Goal: Task Accomplishment & Management: Use online tool/utility

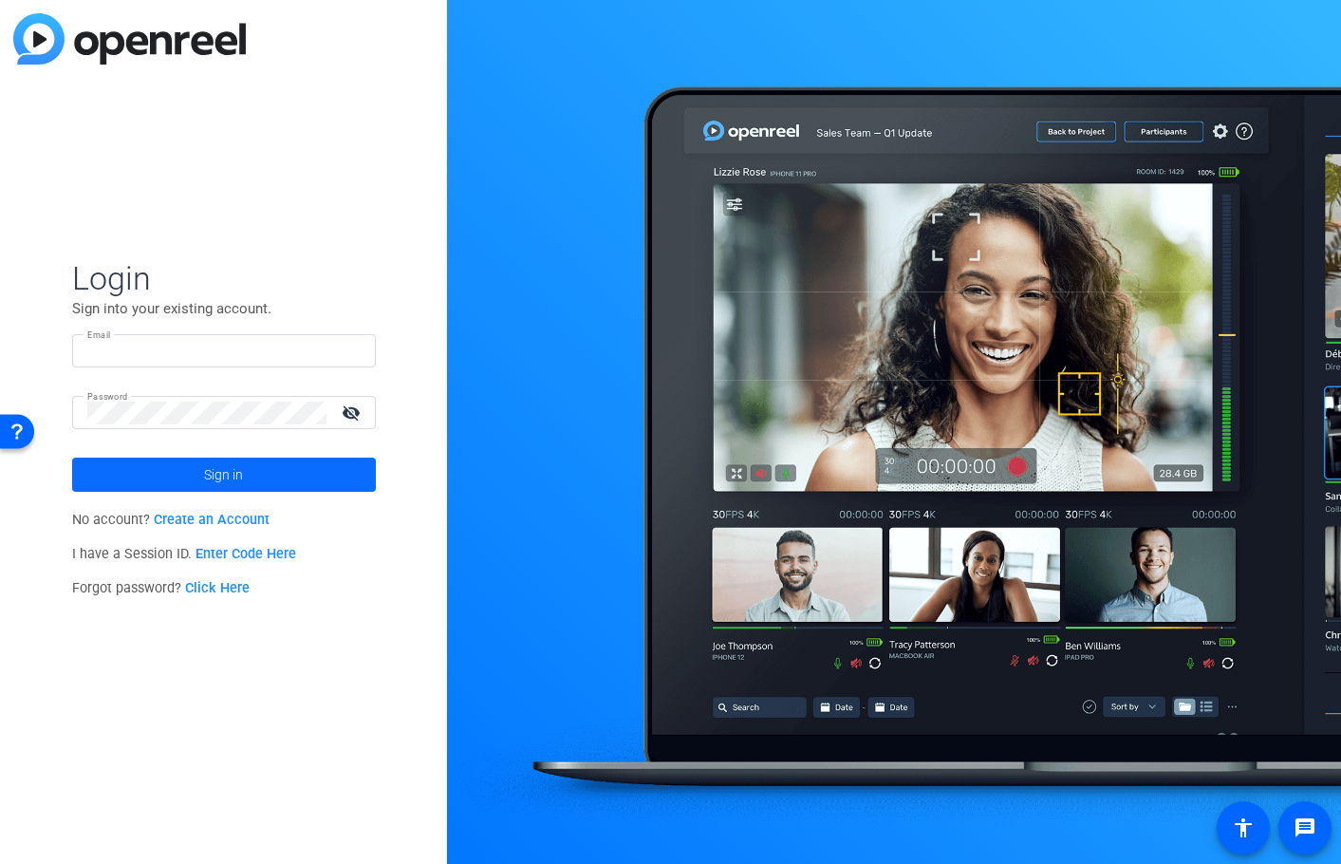
type input "james.zaguroli@capgroup.com"
click at [244, 470] on span at bounding box center [224, 475] width 304 height 46
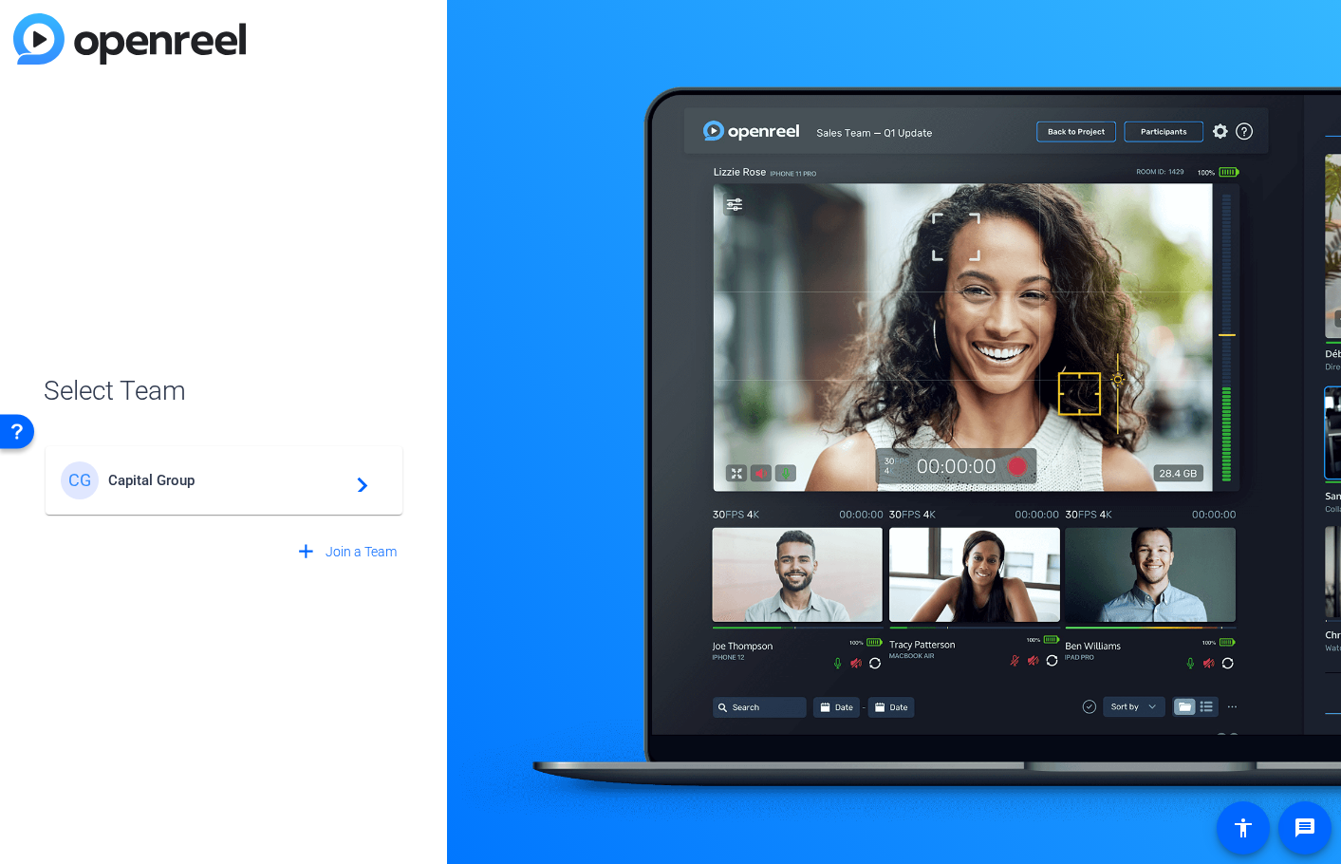
click at [237, 472] on span "Capital Group" at bounding box center [226, 480] width 237 height 17
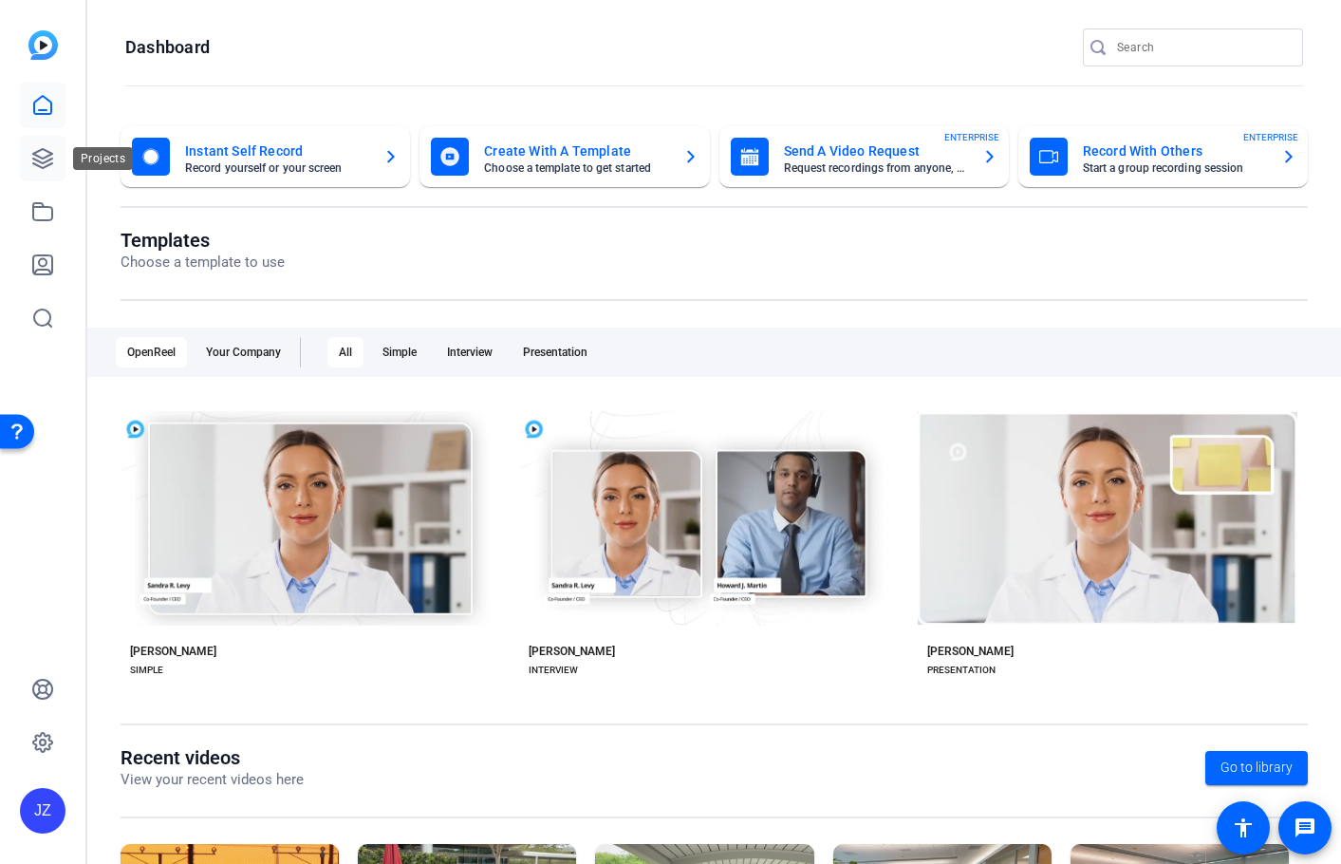
click at [58, 160] on link at bounding box center [43, 159] width 46 height 46
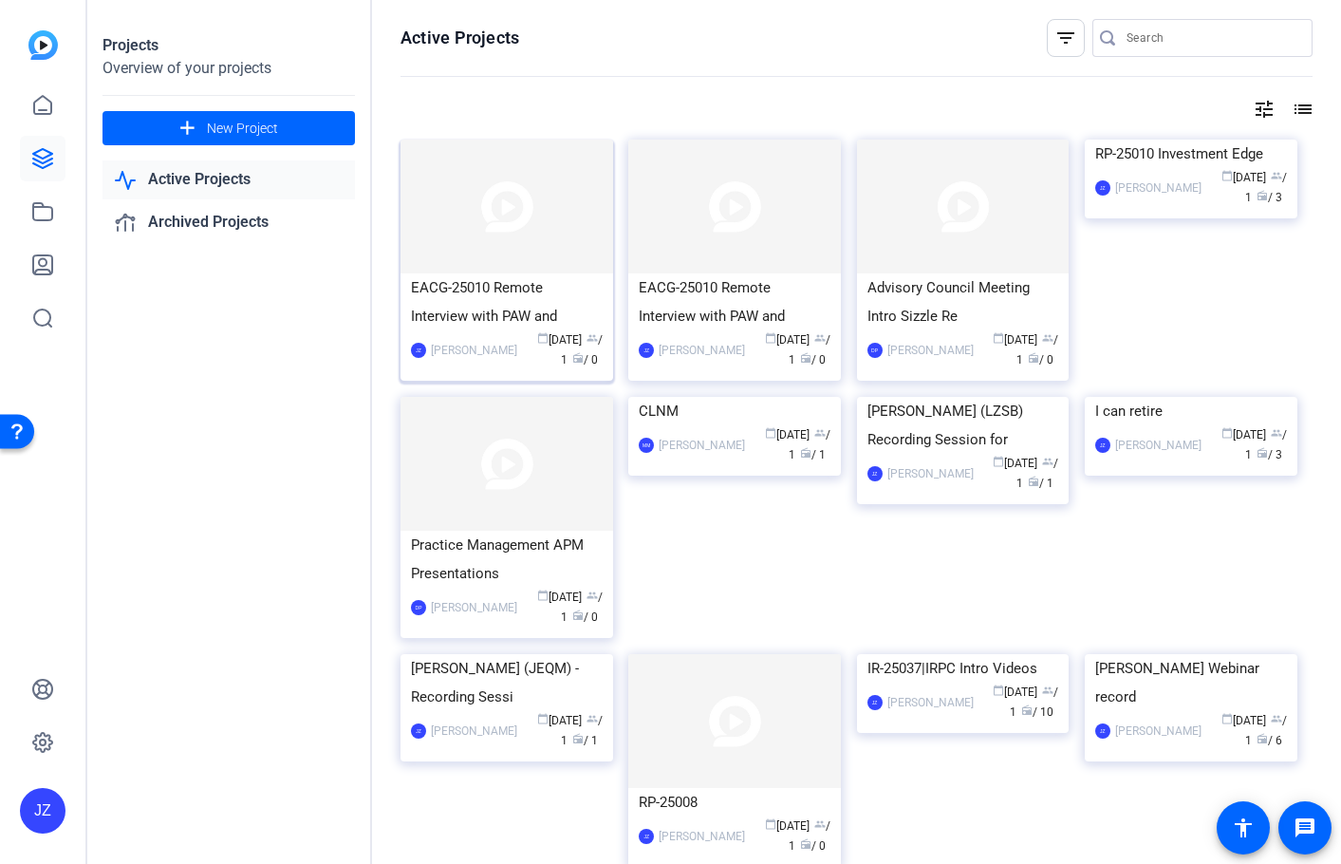
click at [476, 309] on div "EACG-25010 Remote Interview with PAW and" at bounding box center [507, 301] width 192 height 57
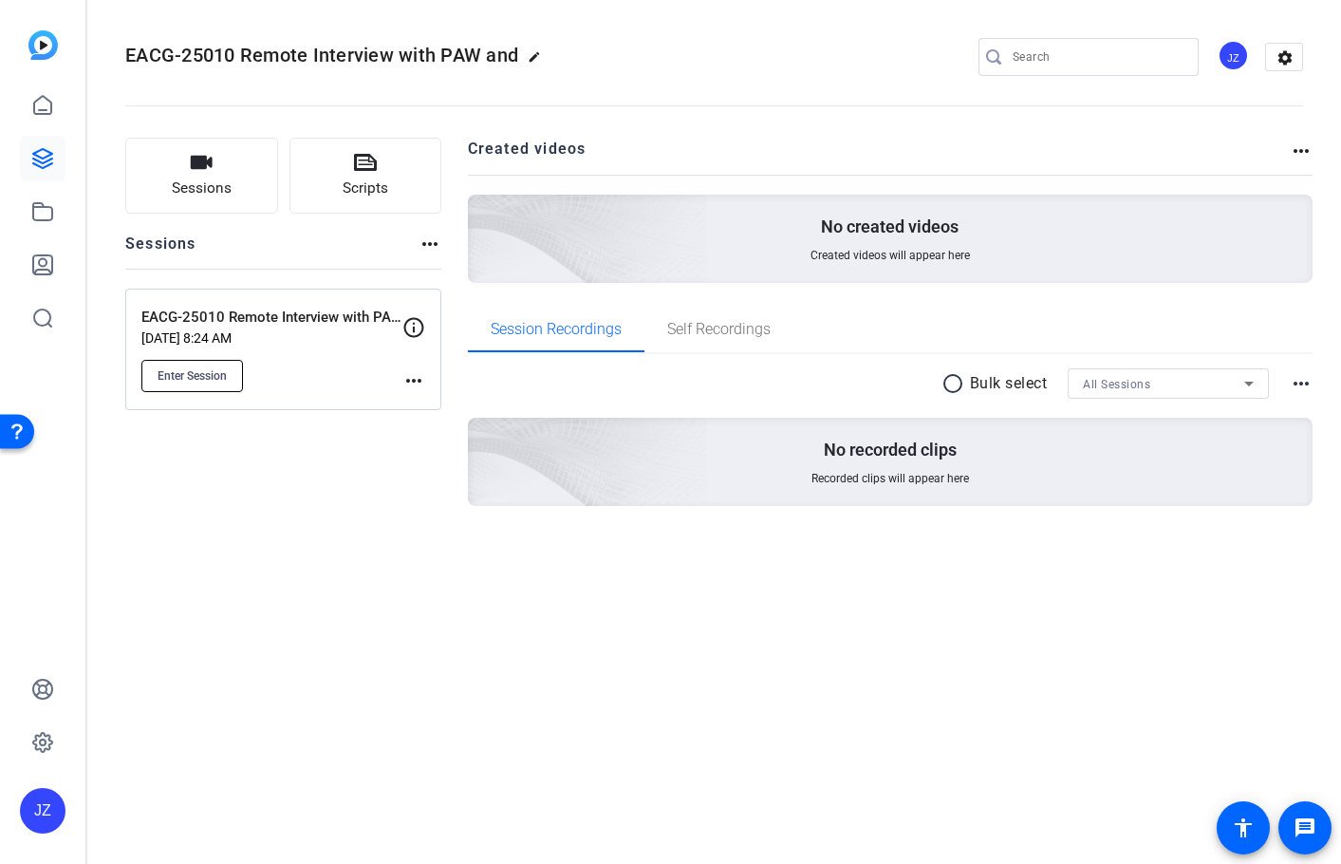
click at [167, 383] on span "Enter Session" at bounding box center [192, 375] width 69 height 15
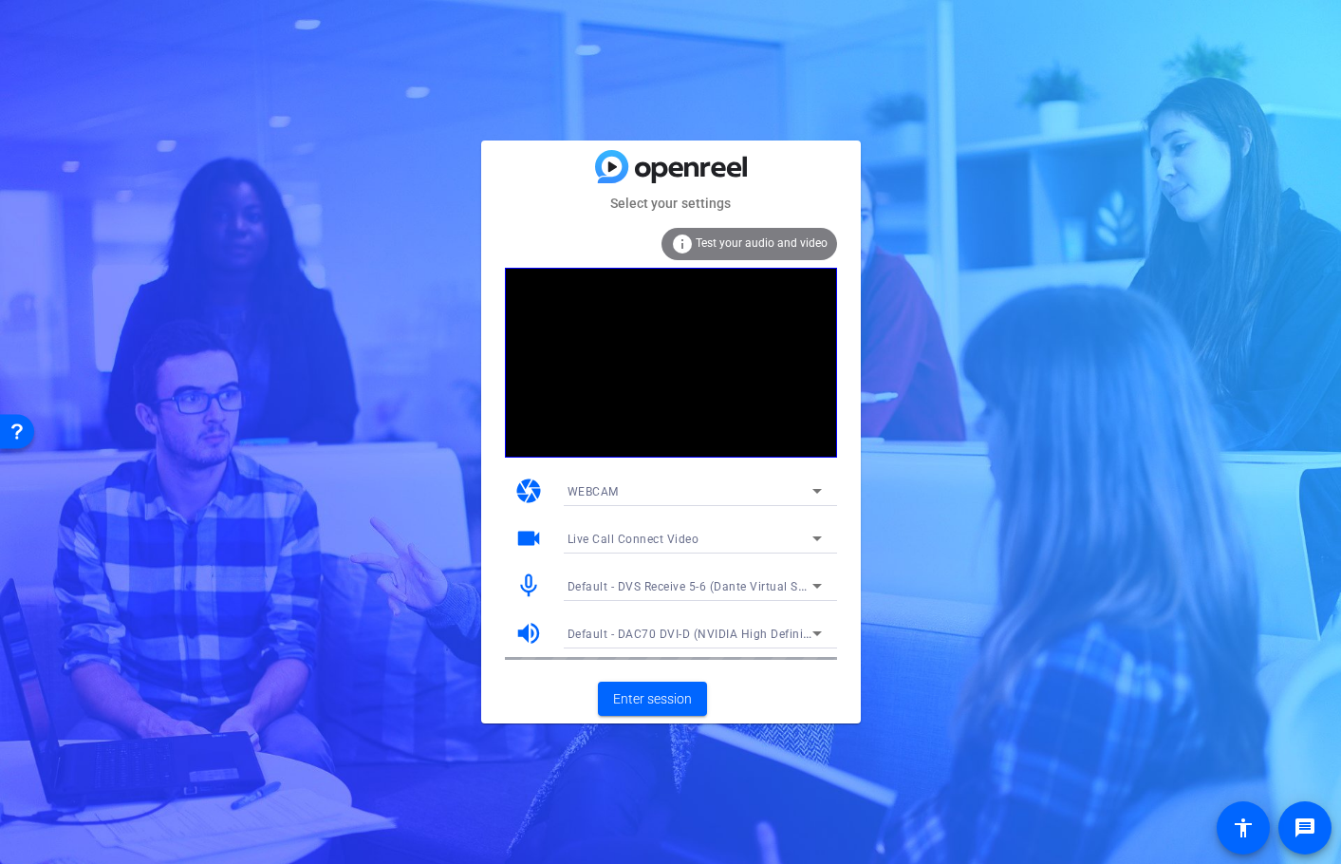
click at [697, 592] on span "Default - DVS Receive 5-6 (Dante Virtual Soundcard)" at bounding box center [712, 585] width 289 height 15
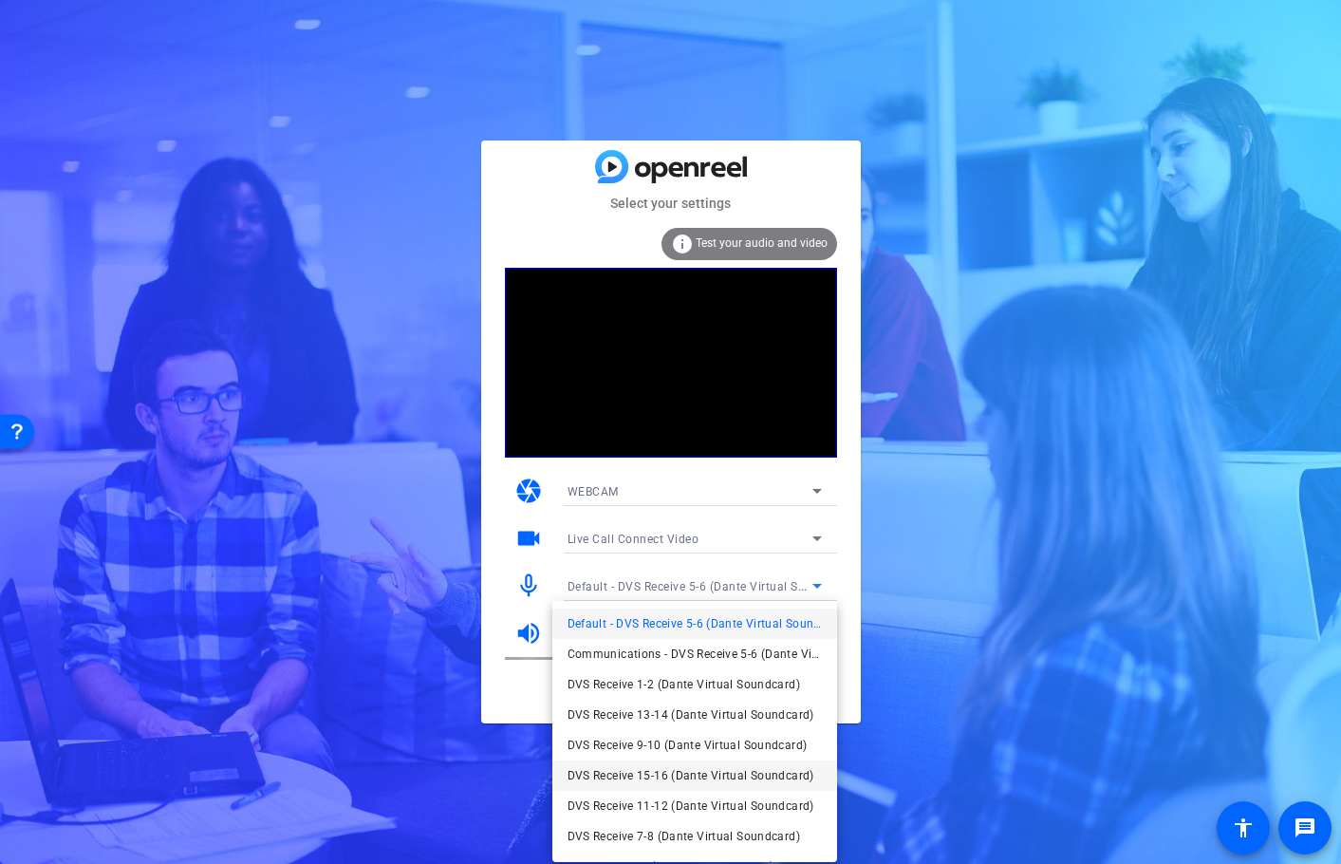
click at [685, 779] on span "DVS Receive 15-16 (Dante Virtual Soundcard)" at bounding box center [691, 775] width 247 height 23
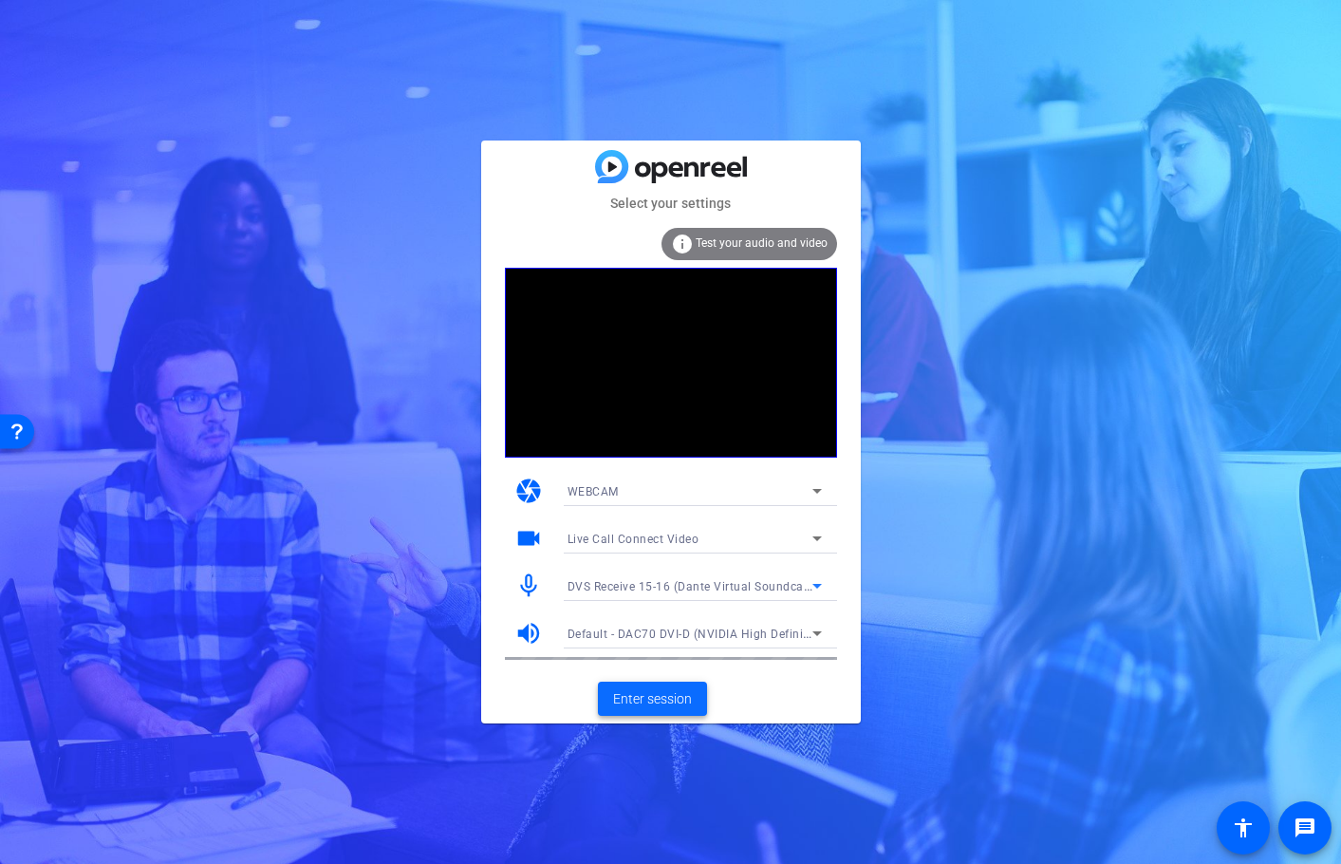
click at [653, 700] on span "Enter session" at bounding box center [652, 699] width 79 height 20
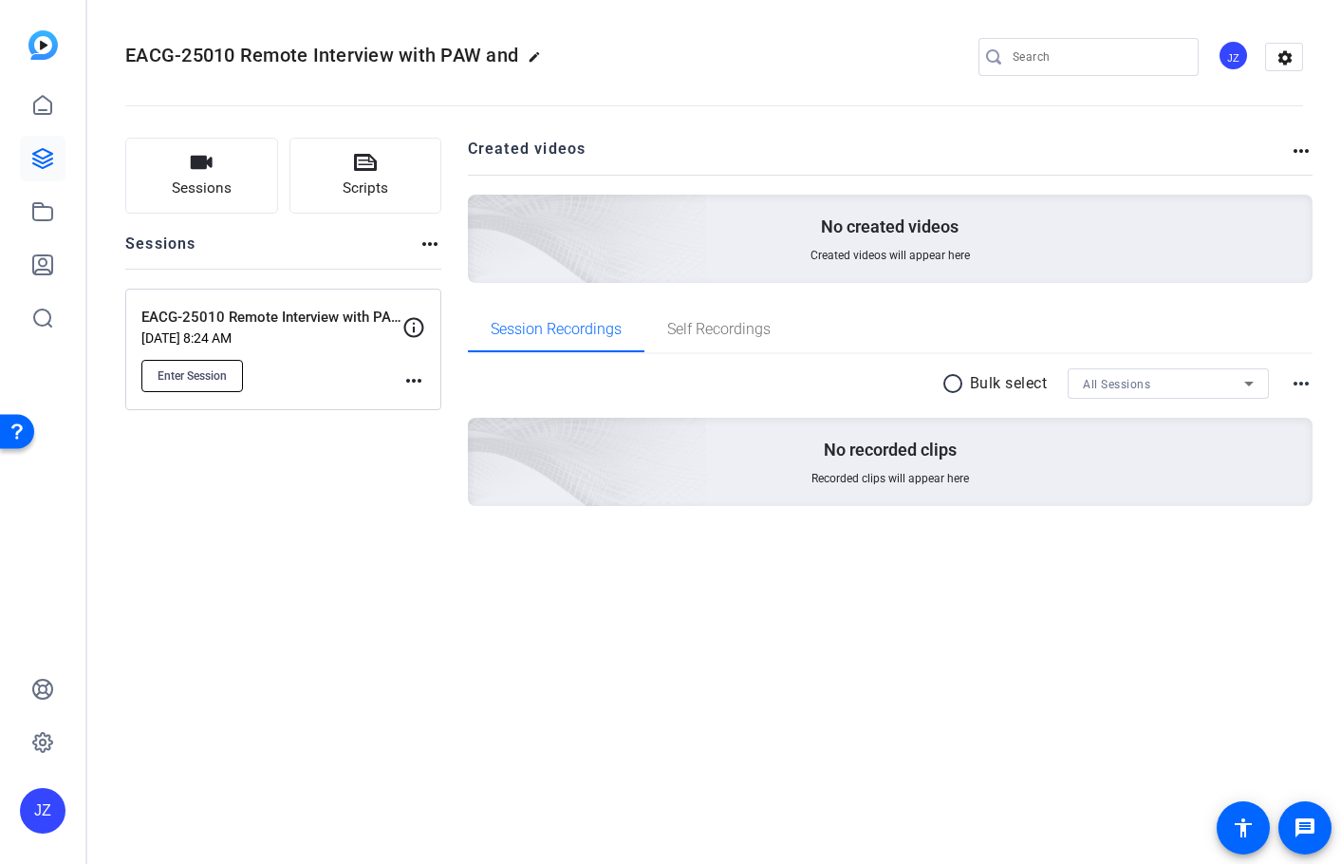
click at [174, 383] on button "Enter Session" at bounding box center [192, 376] width 102 height 32
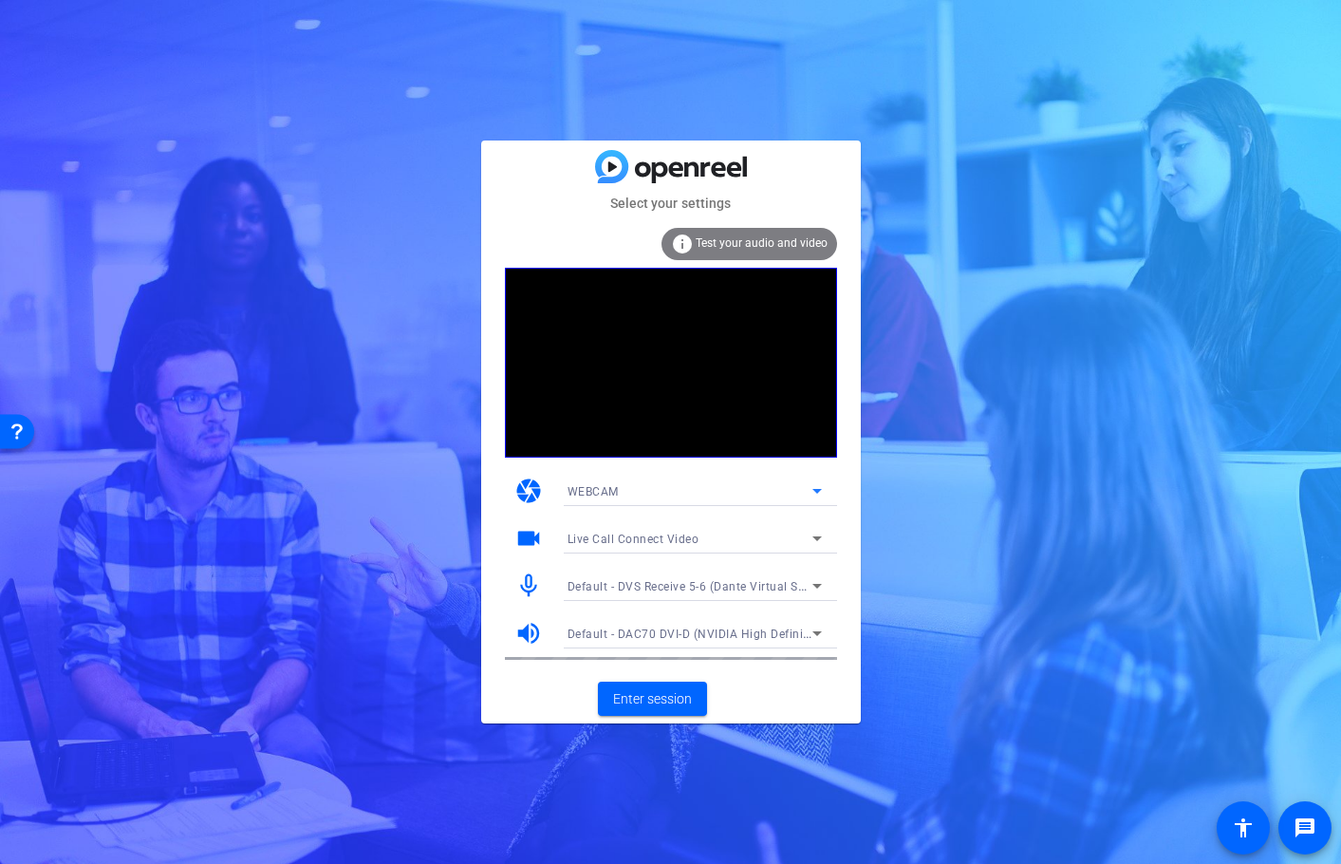
click at [631, 500] on div "WEBCAM" at bounding box center [690, 491] width 245 height 24
click at [629, 495] on div at bounding box center [670, 432] width 1341 height 864
click at [642, 536] on span "Live Call Connect Video" at bounding box center [634, 538] width 132 height 13
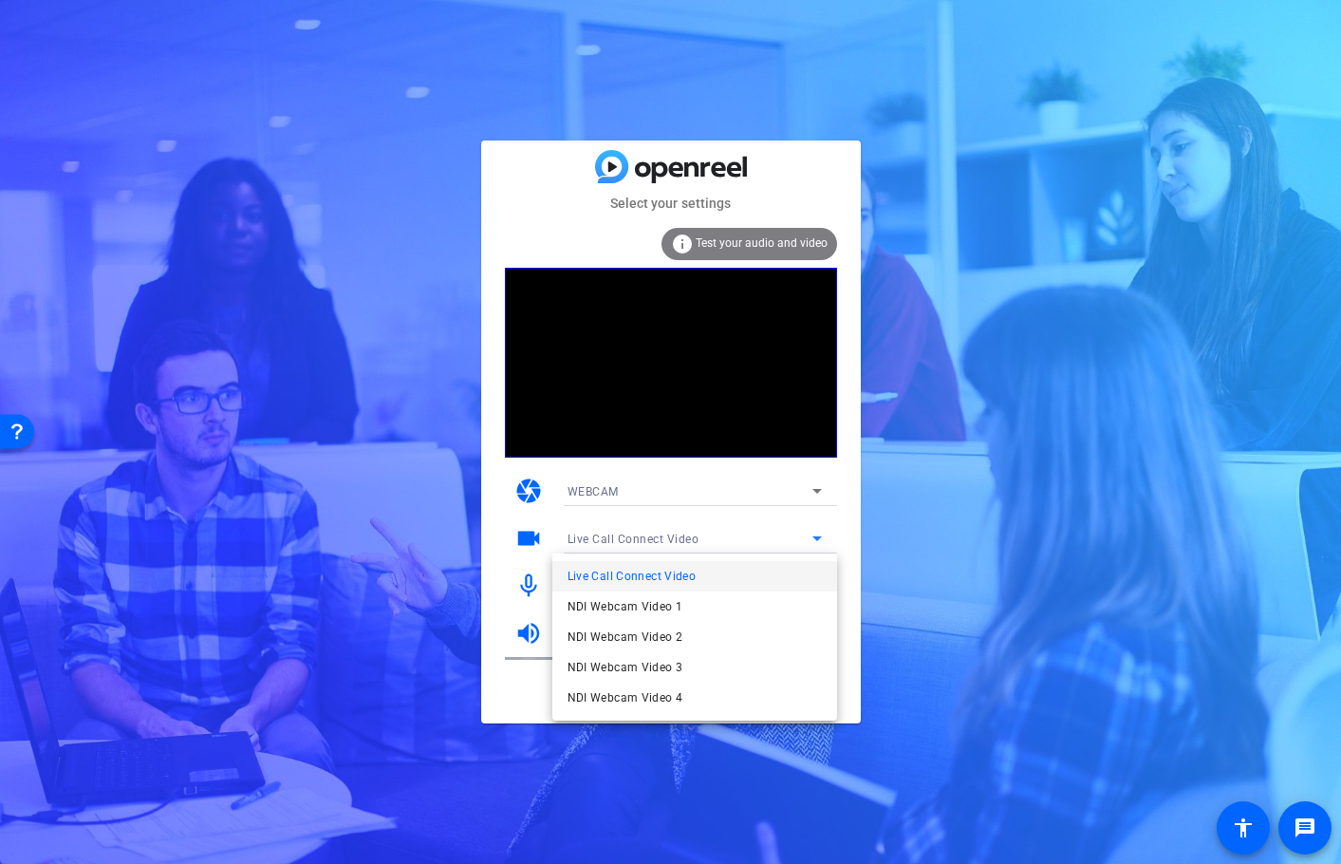
click at [642, 536] on div at bounding box center [670, 432] width 1341 height 864
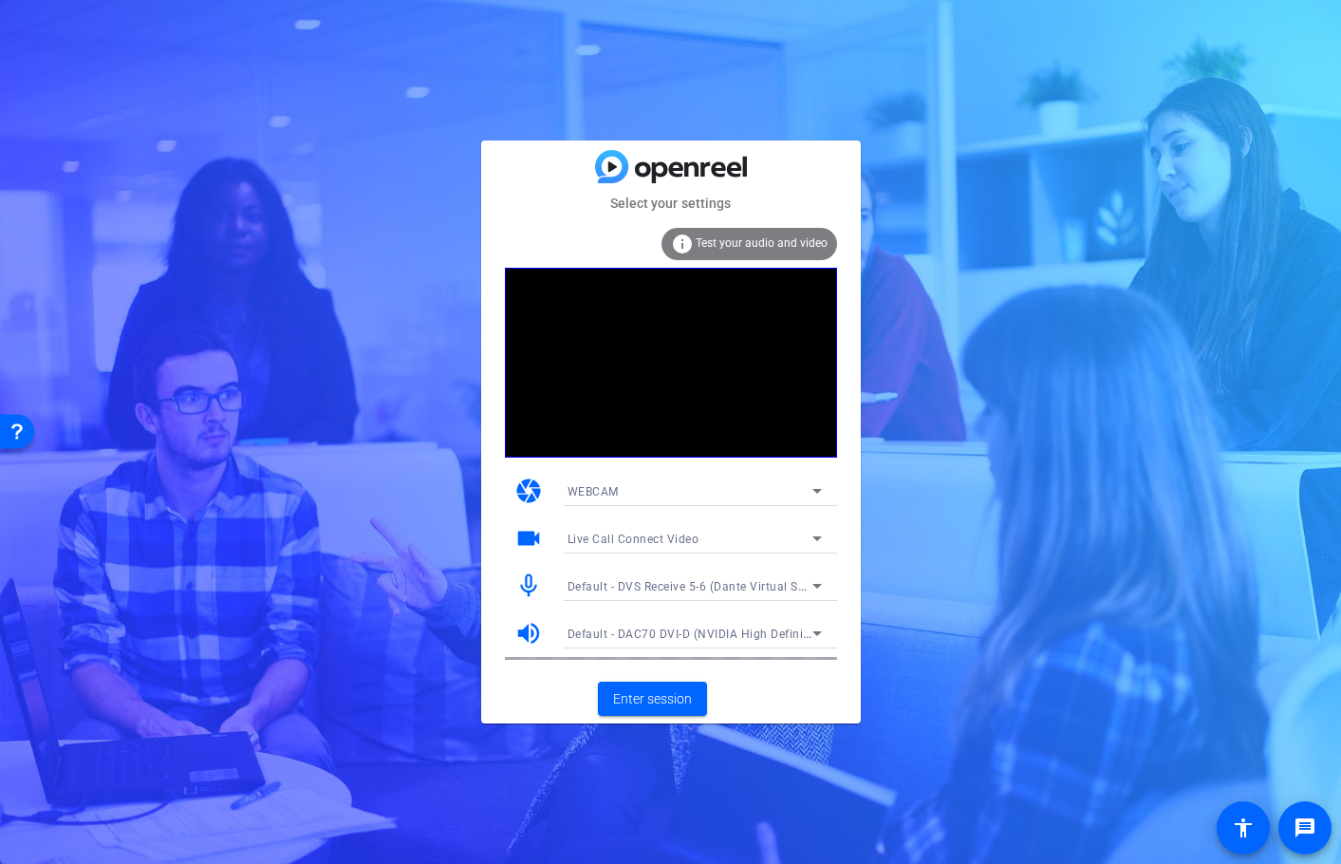
click at [678, 635] on span "Default - DAC70 DVI-D (NVIDIA High Definition Audio)" at bounding box center [717, 632] width 298 height 15
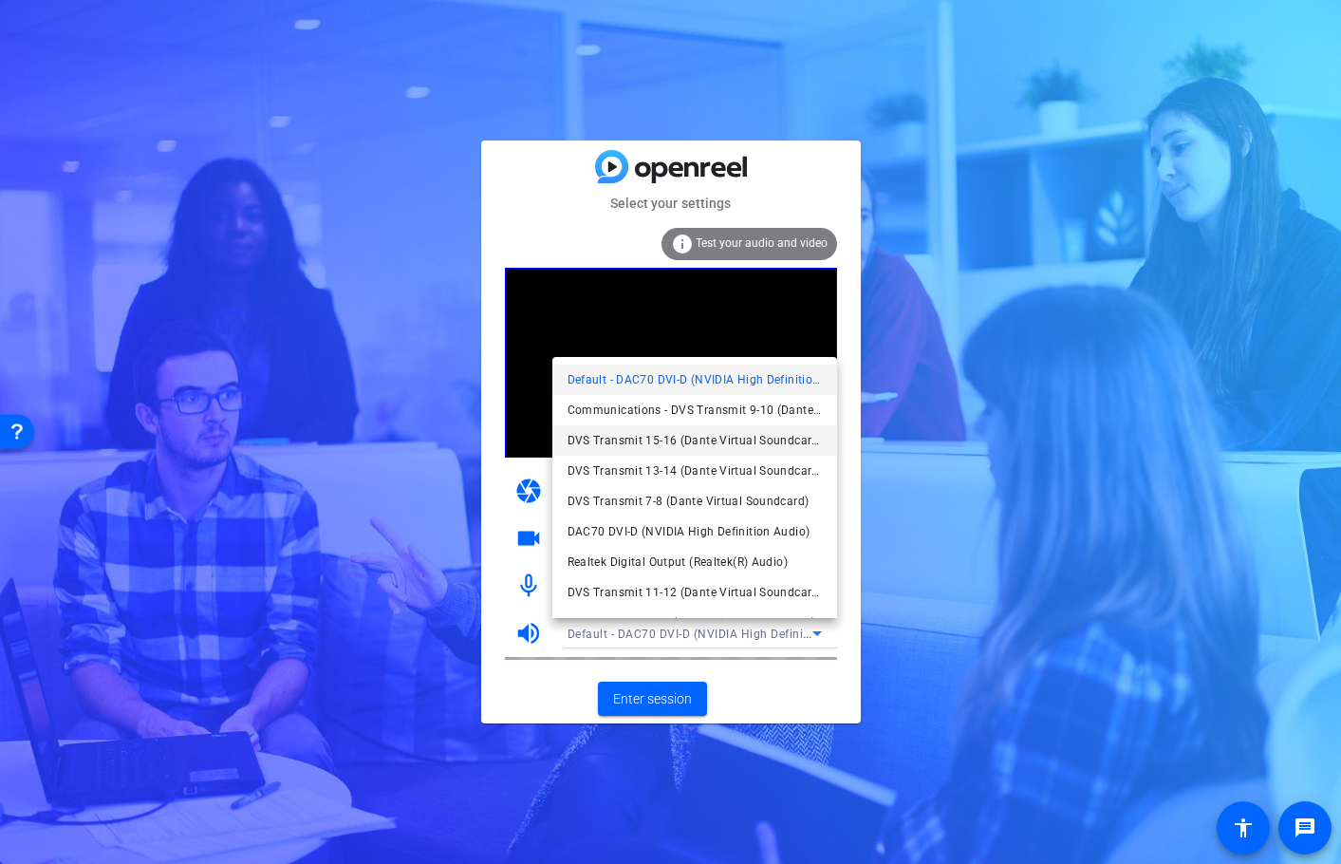
click at [658, 437] on span "DVS Transmit 15-16 (Dante Virtual Soundcard)" at bounding box center [695, 440] width 254 height 23
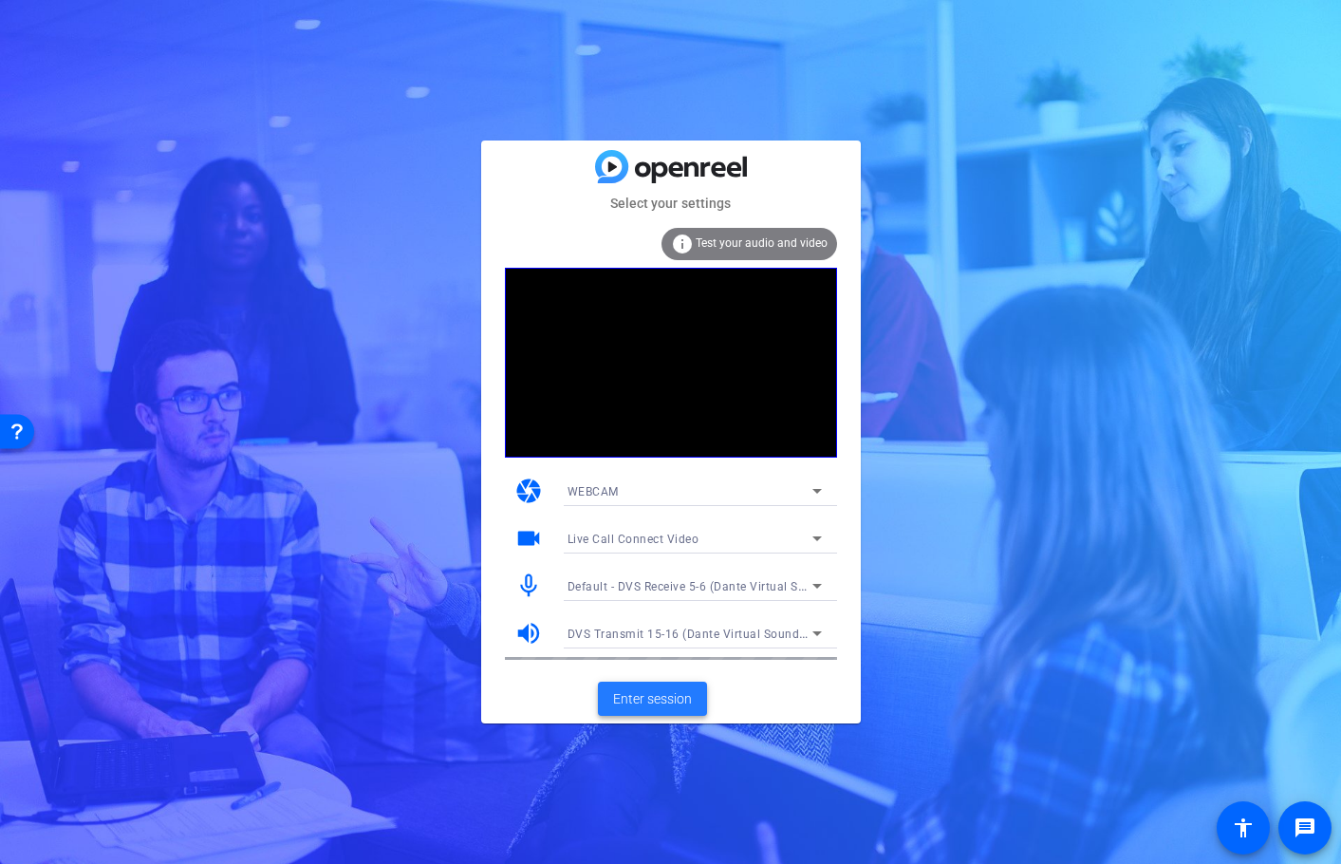
click at [654, 701] on span "Enter session" at bounding box center [652, 699] width 79 height 20
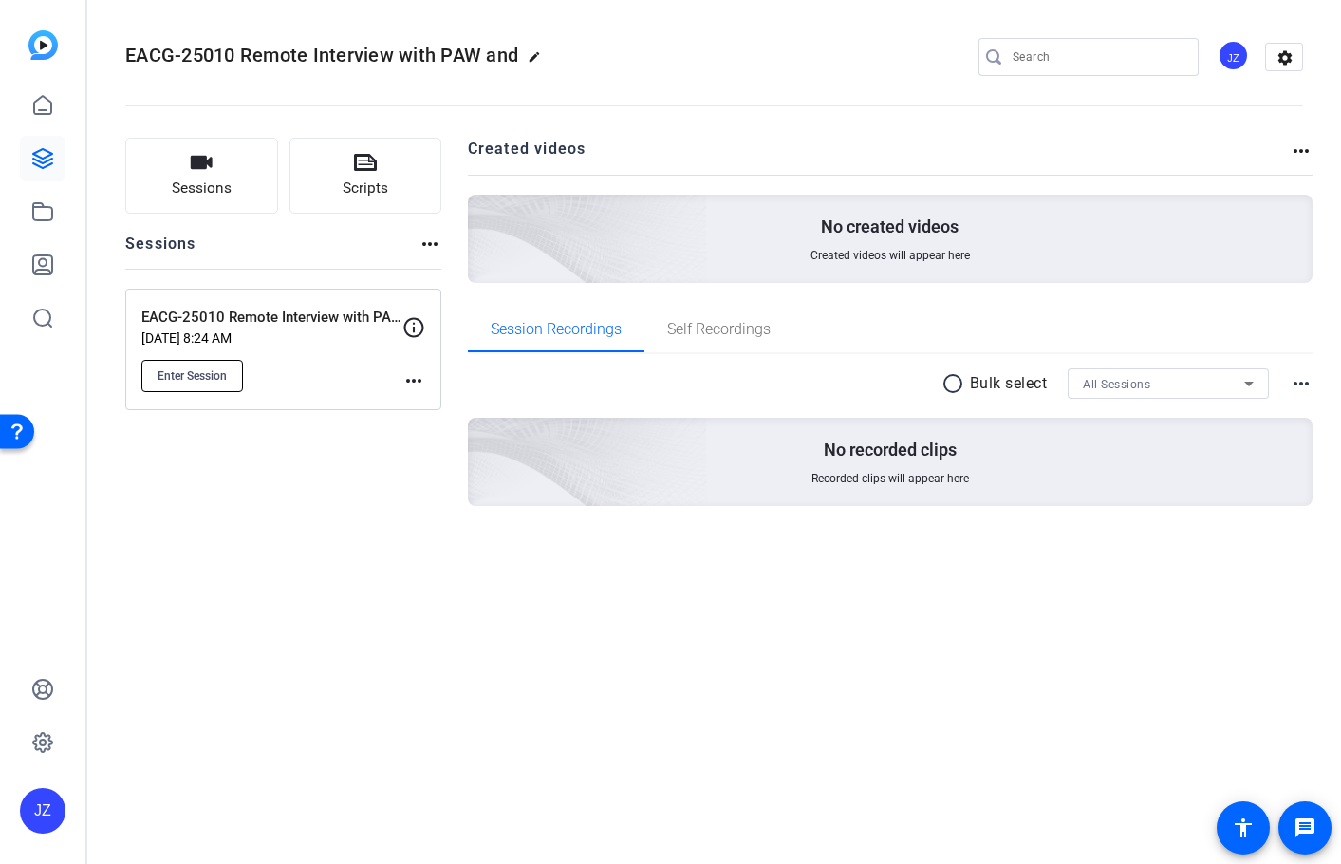
click at [180, 387] on button "Enter Session" at bounding box center [192, 376] width 102 height 32
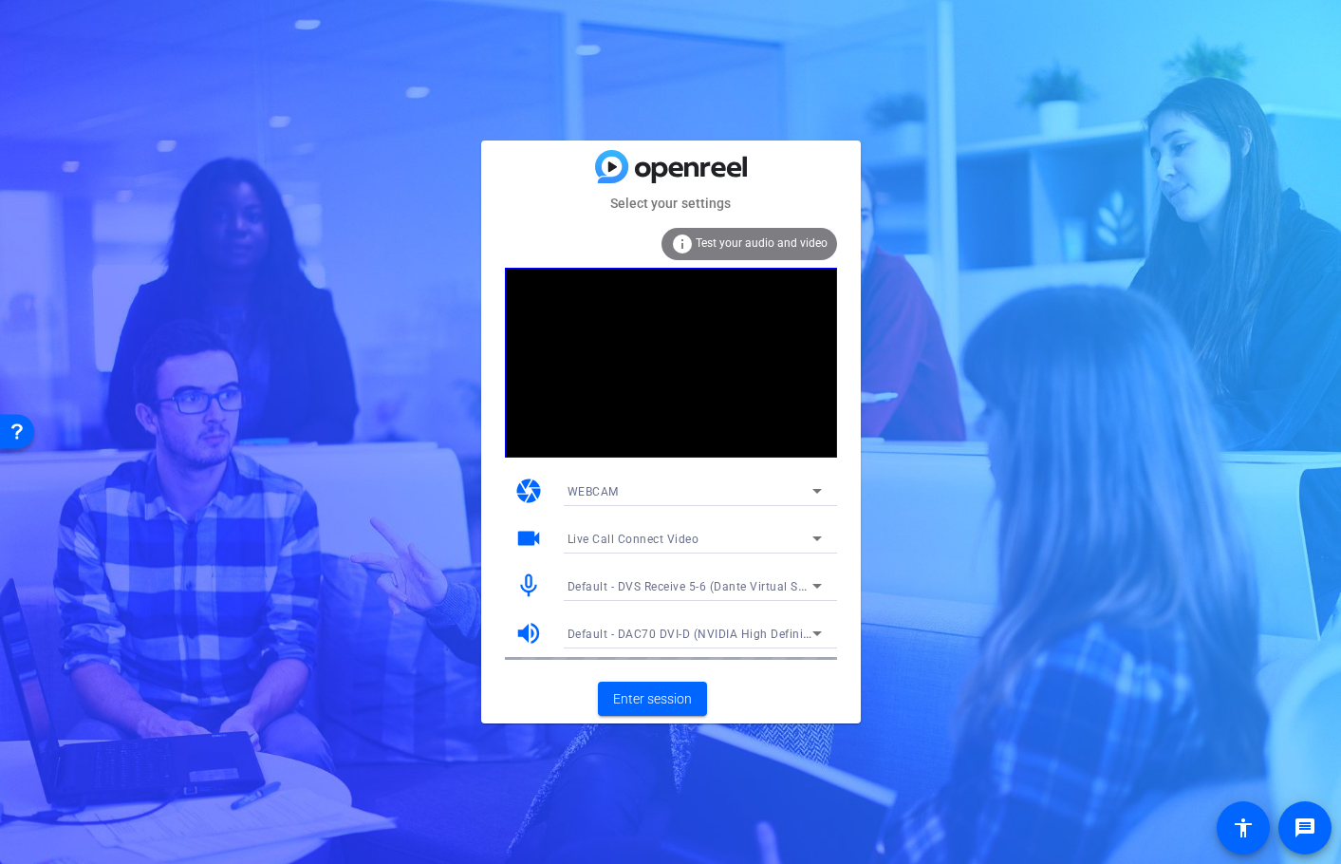
click at [656, 590] on span "Default - DVS Receive 5-6 (Dante Virtual Soundcard)" at bounding box center [712, 585] width 289 height 15
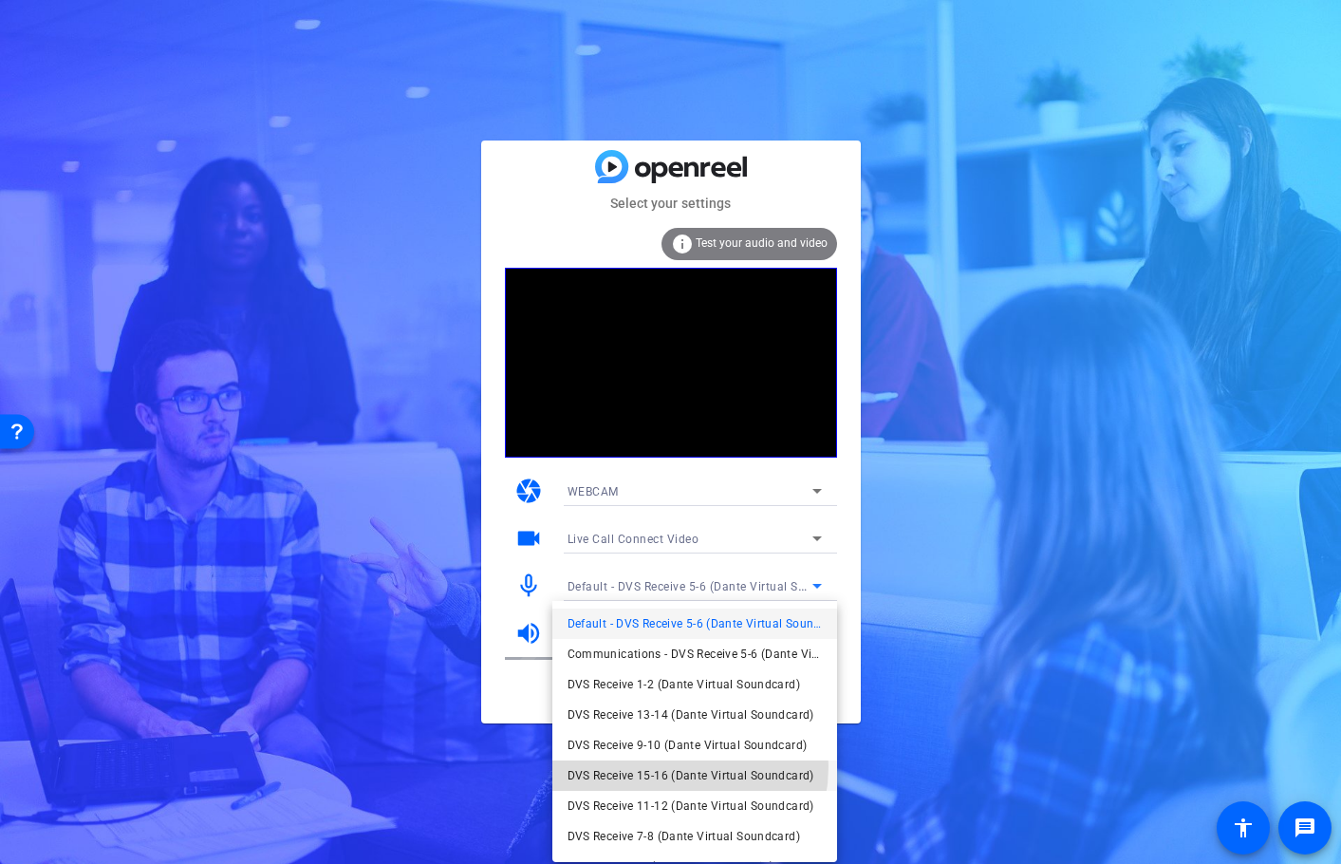
click at [658, 766] on span "DVS Receive 15-16 (Dante Virtual Soundcard)" at bounding box center [691, 775] width 247 height 23
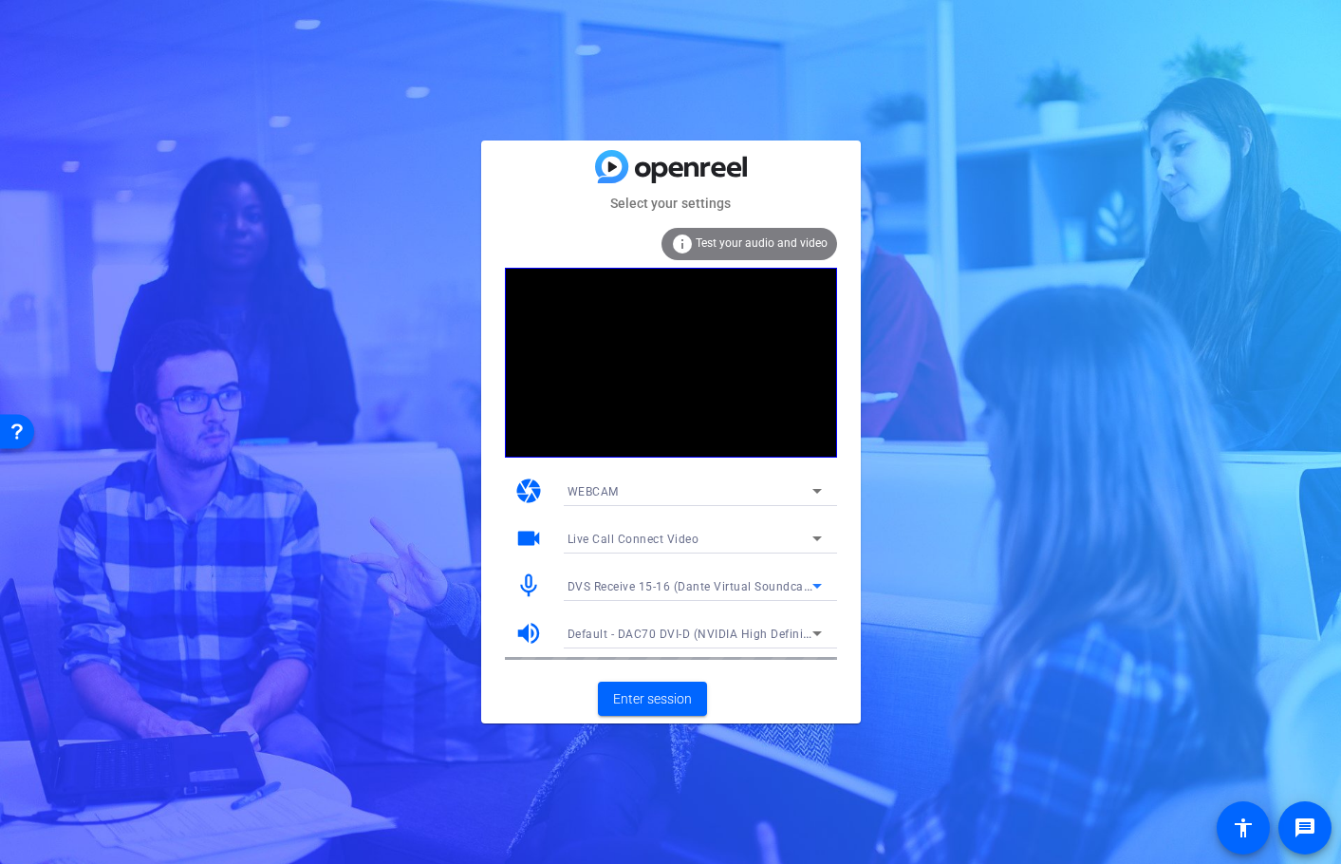
click at [647, 632] on span "Default - DAC70 DVI-D (NVIDIA High Definition Audio)" at bounding box center [717, 632] width 298 height 15
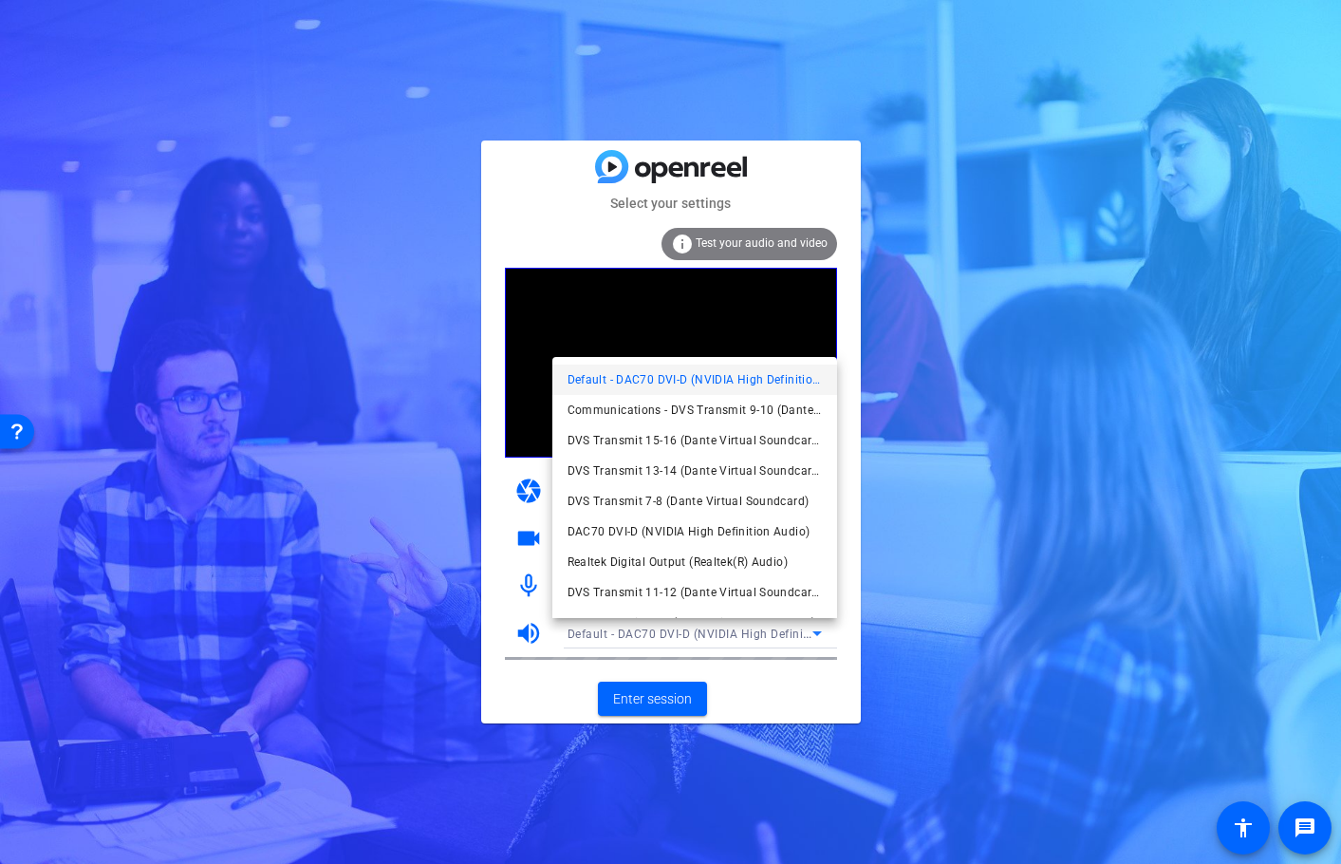
click at [648, 704] on div at bounding box center [670, 432] width 1341 height 864
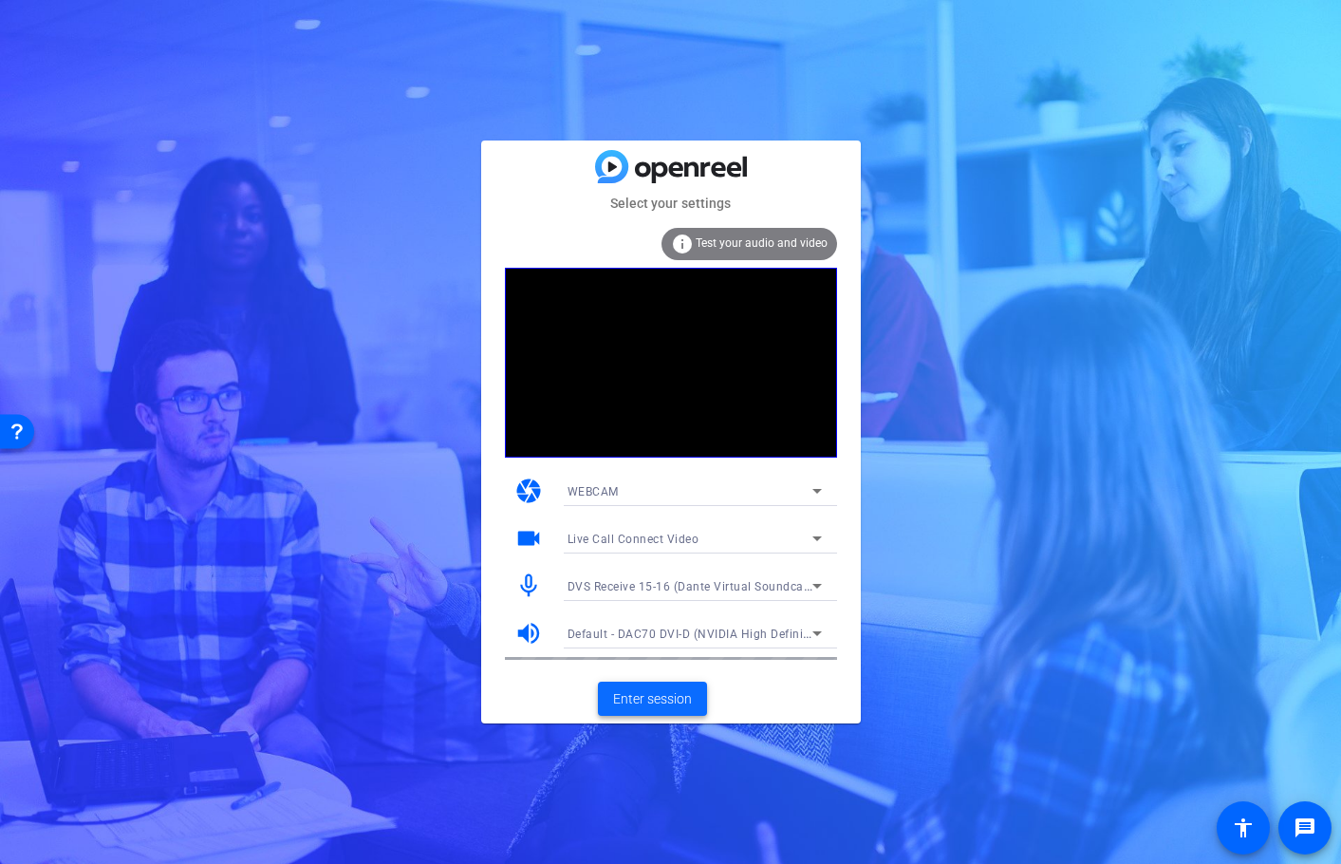
click at [647, 700] on span "Enter session" at bounding box center [652, 699] width 79 height 20
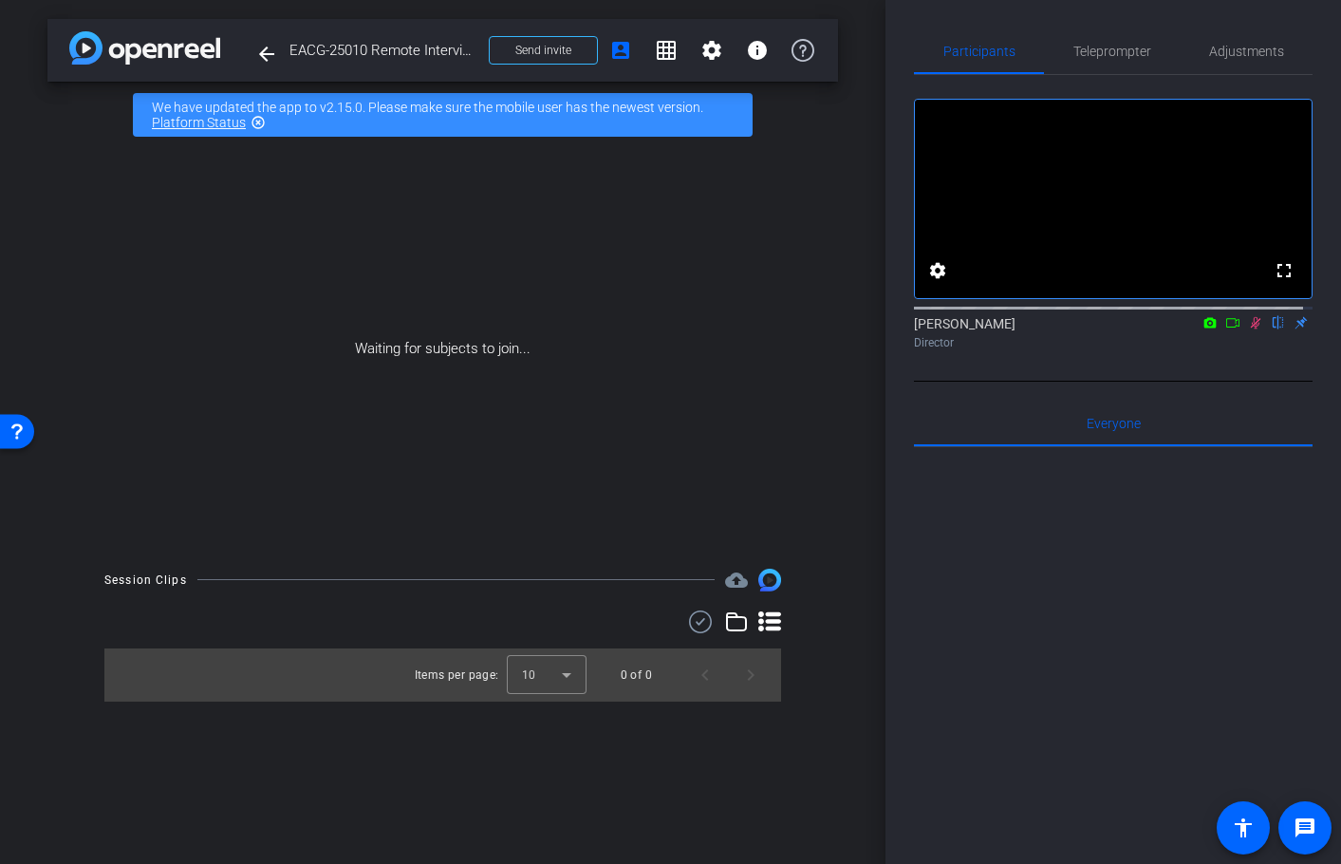
click at [1251, 329] on icon at bounding box center [1256, 323] width 10 height 12
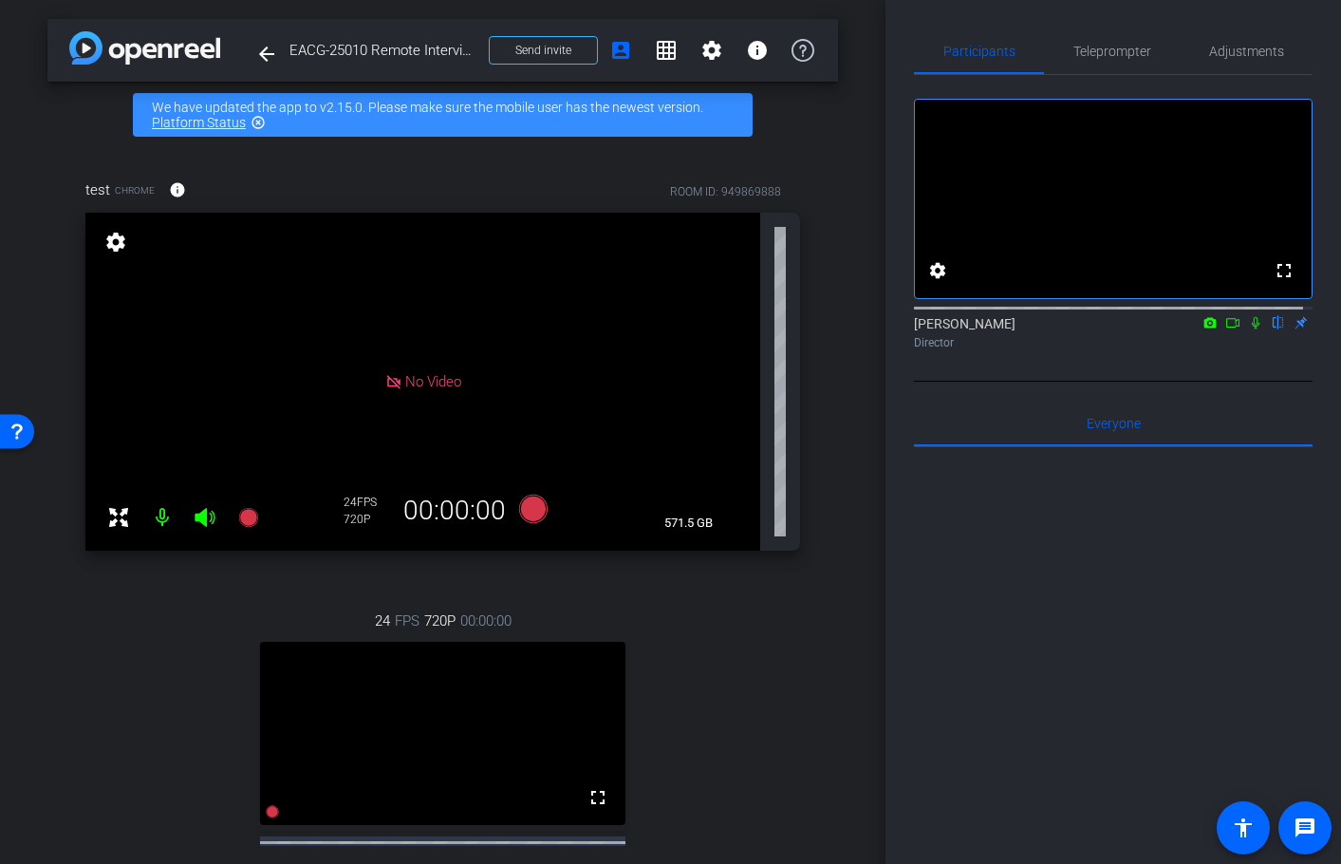
click at [1248, 329] on icon at bounding box center [1255, 322] width 15 height 13
click at [1225, 329] on icon at bounding box center [1232, 322] width 15 height 13
click at [1209, 62] on span "Adjustments" at bounding box center [1246, 51] width 75 height 46
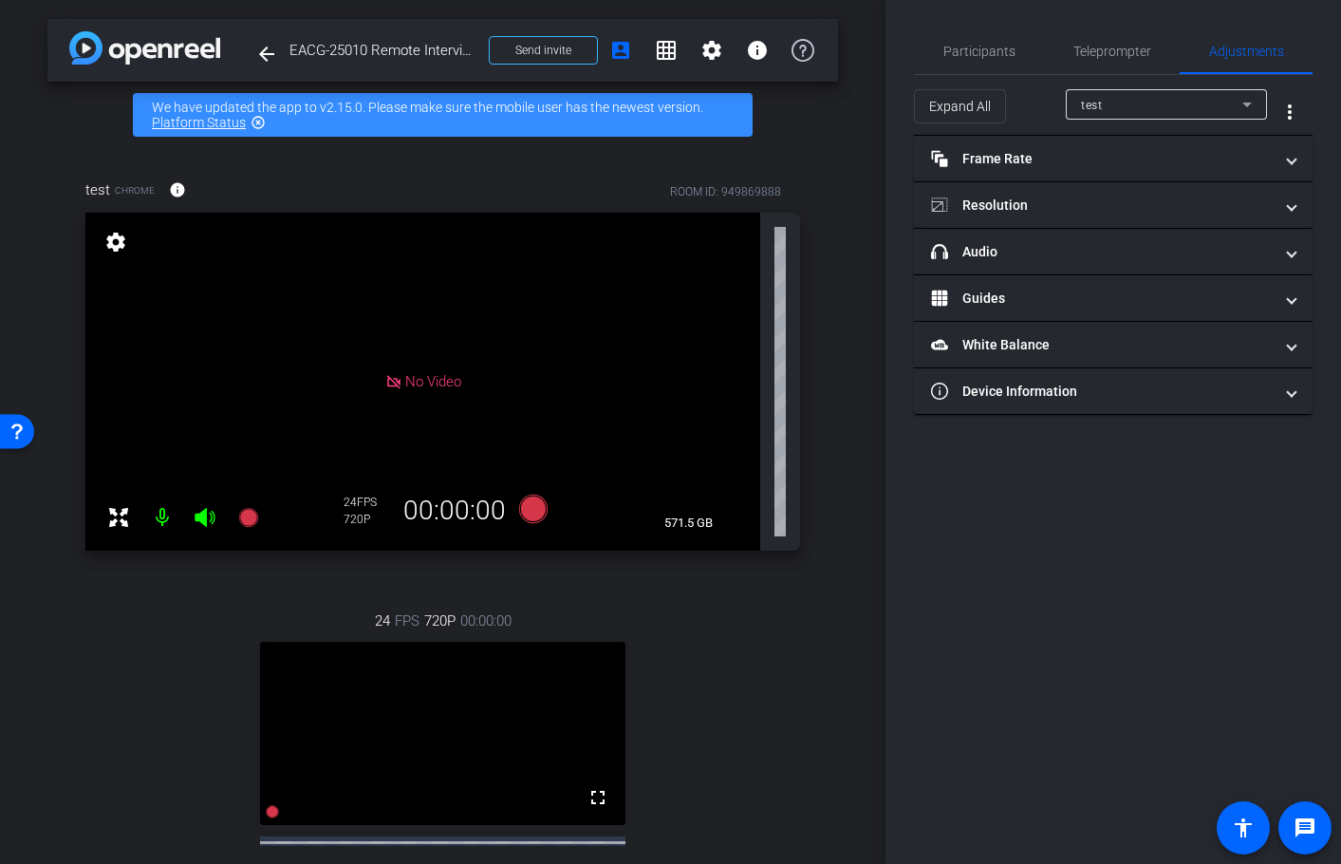
click at [1116, 110] on div "test" at bounding box center [1161, 105] width 161 height 24
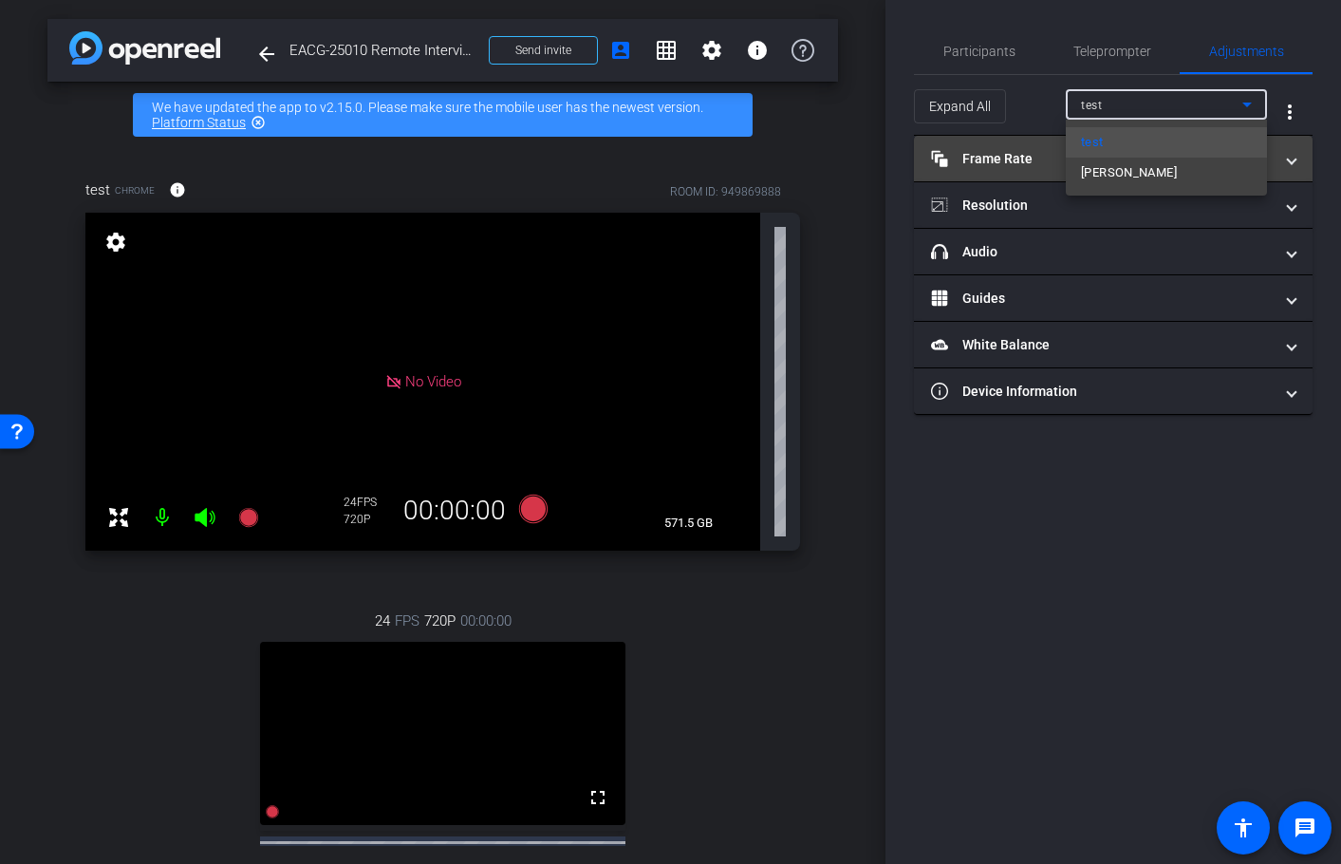
click at [1119, 171] on span "[PERSON_NAME]" at bounding box center [1129, 172] width 96 height 23
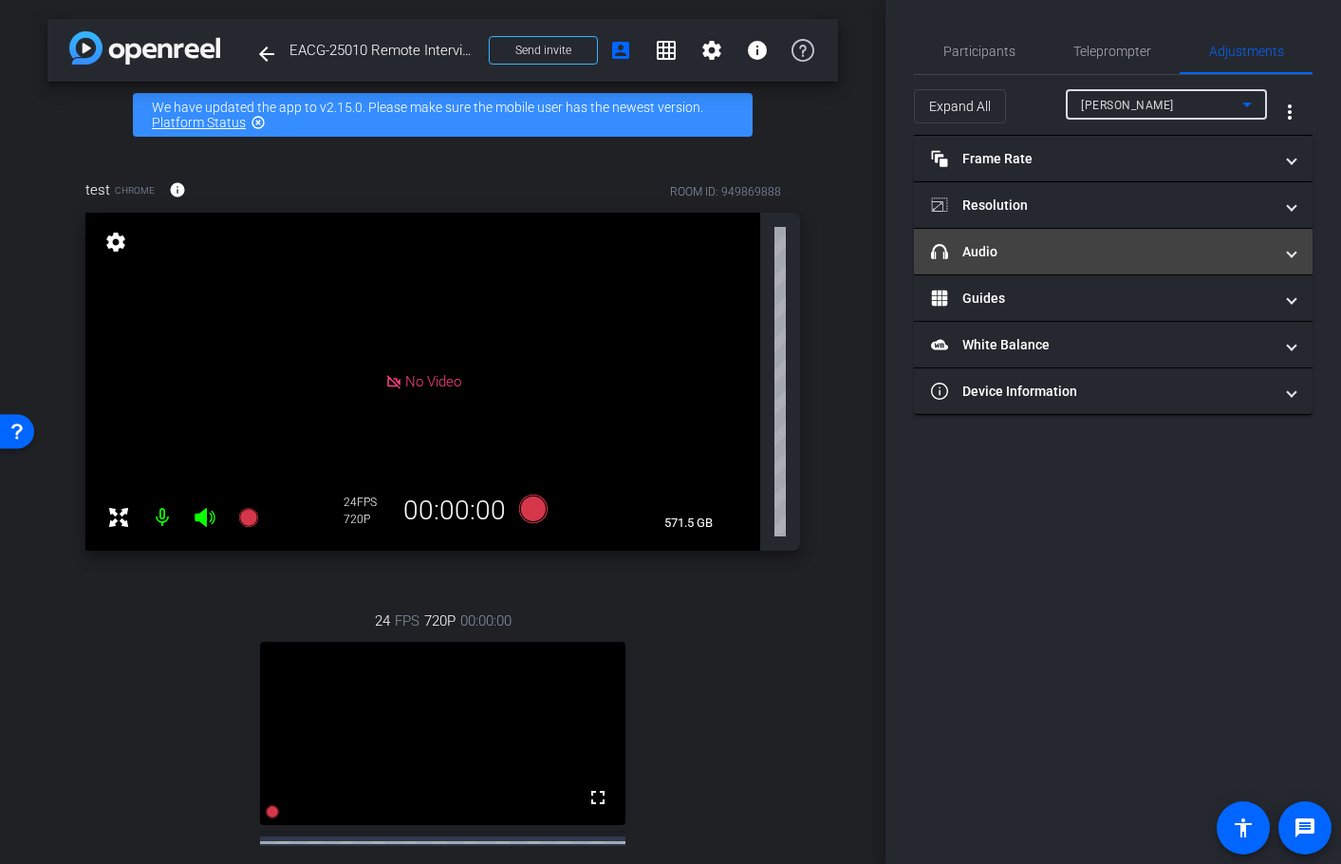
click at [1048, 245] on mat-panel-title "headphone icon Audio" at bounding box center [1102, 252] width 342 height 20
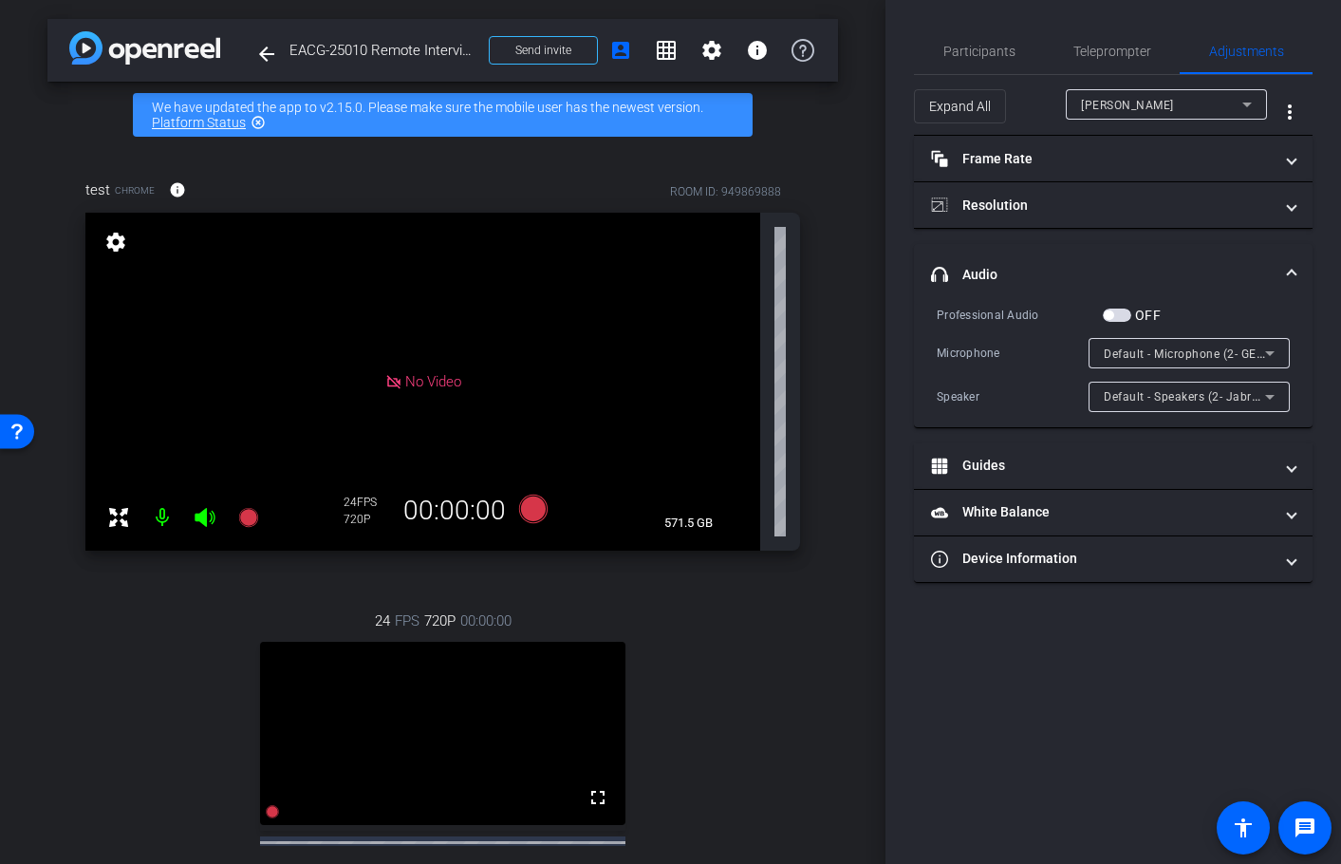
click at [1272, 352] on icon at bounding box center [1269, 353] width 9 height 5
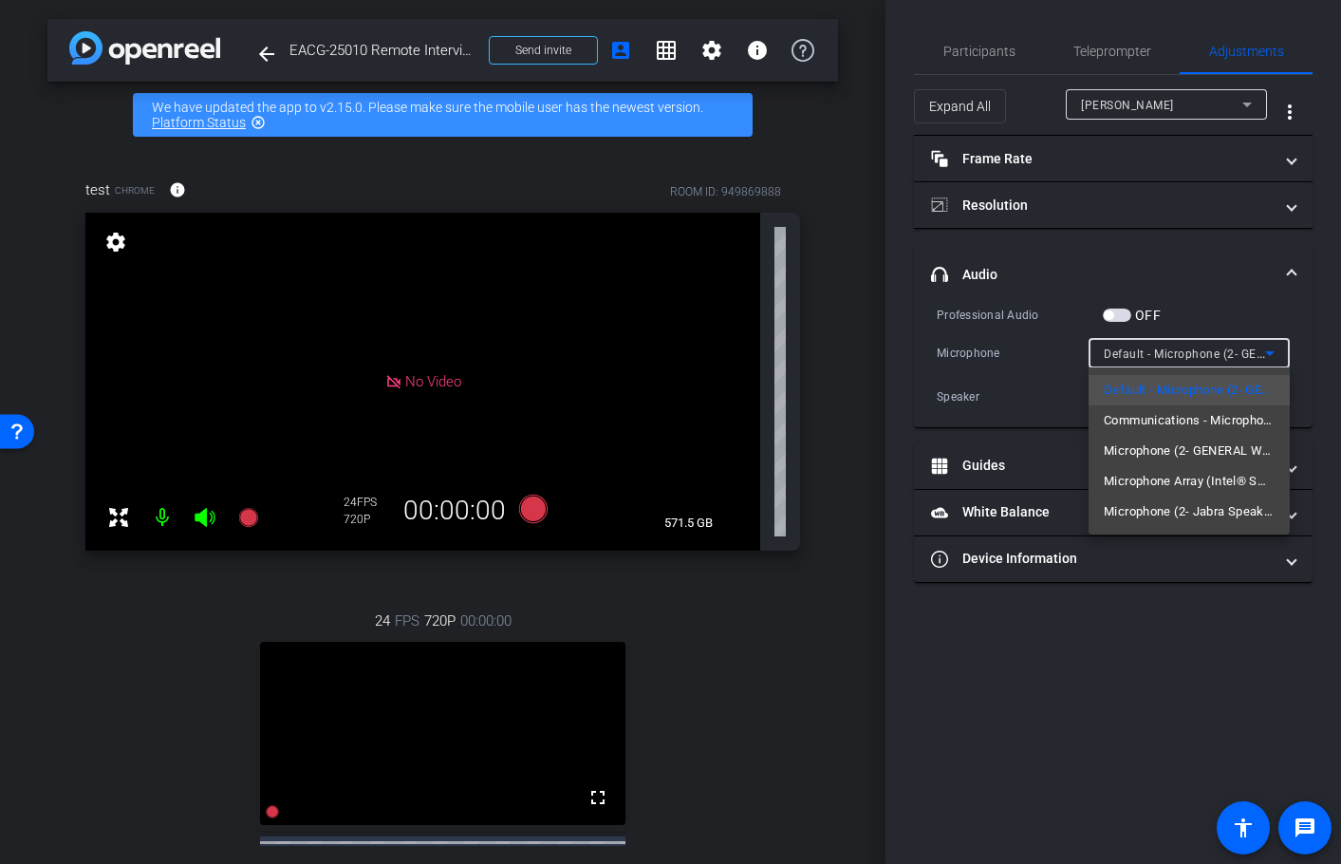
click at [1244, 417] on span "Communications - Microphone (2- GENERAL WEBCAM) (1b3f:2002)" at bounding box center [1189, 420] width 171 height 23
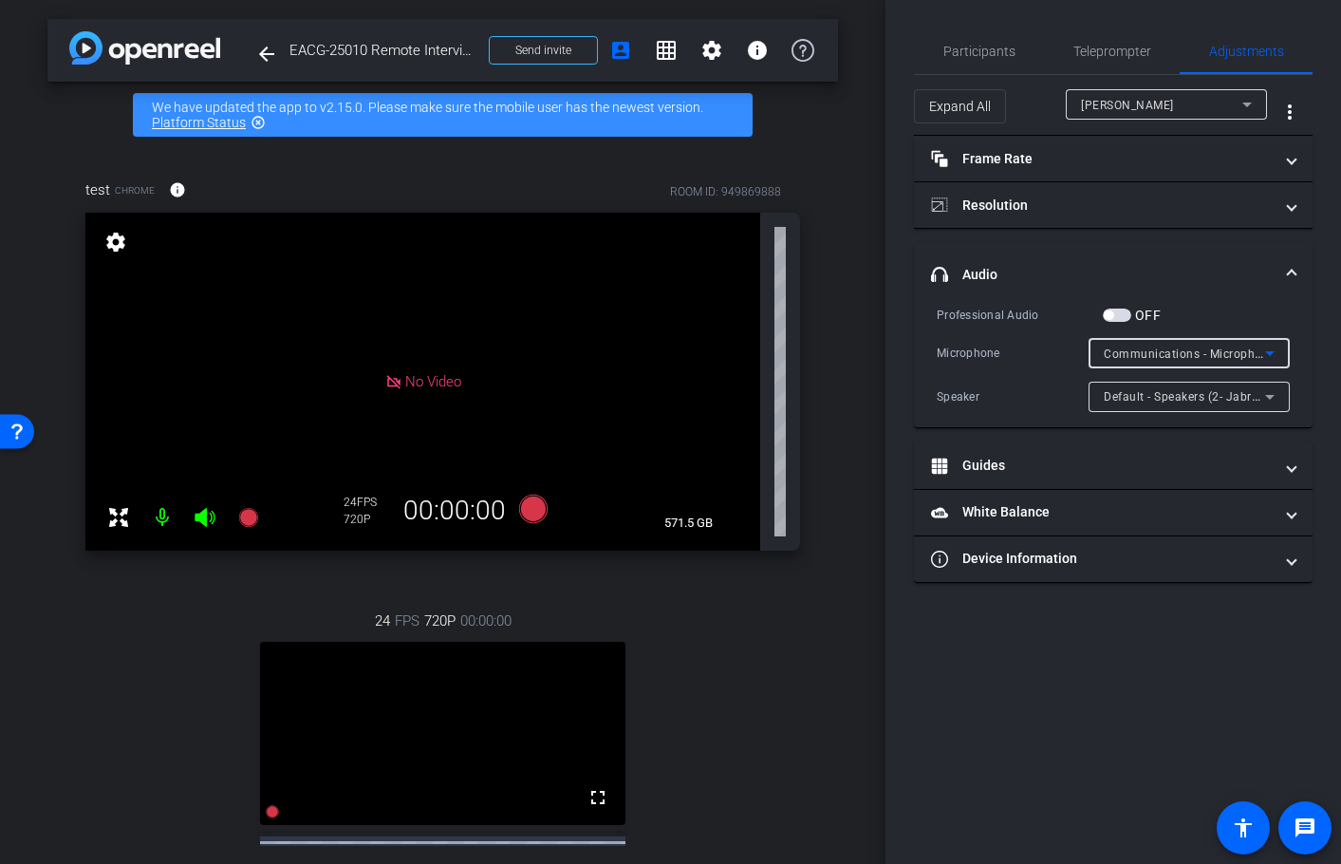
click at [1269, 355] on icon at bounding box center [1270, 353] width 23 height 23
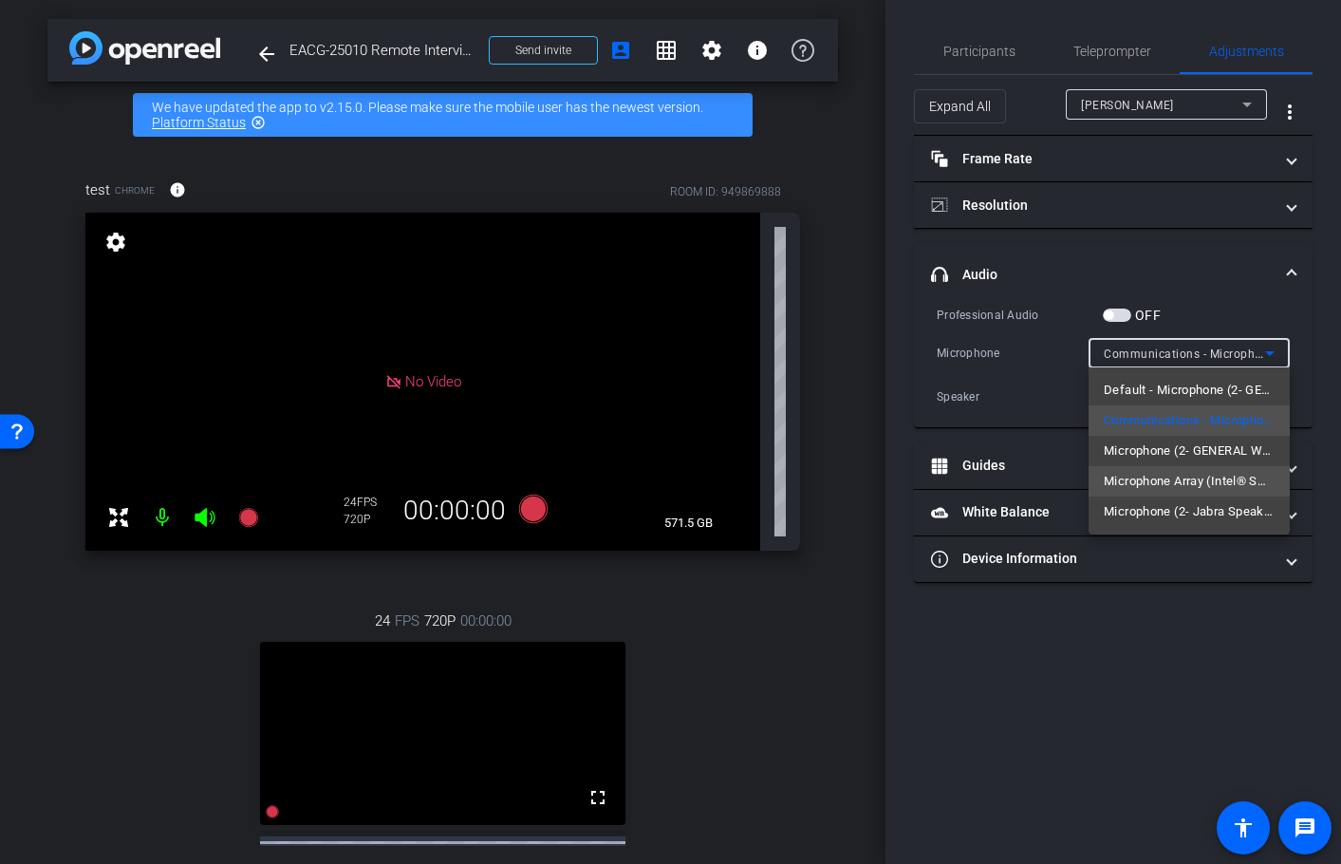
click at [1239, 480] on span "Microphone Array (Intel® Smart Sound Technology for Digital Microphones)" at bounding box center [1189, 481] width 171 height 23
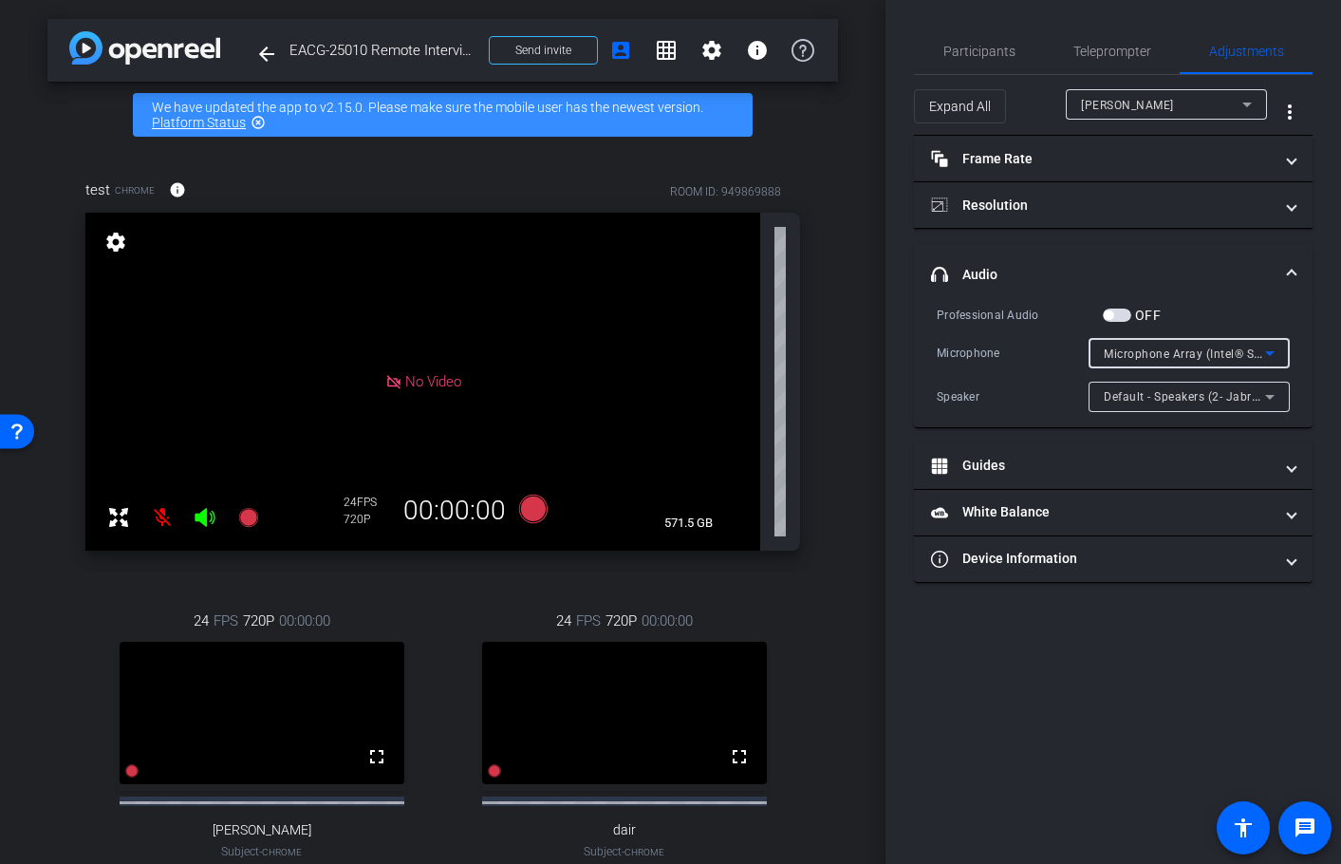
click at [1112, 103] on span "[PERSON_NAME]" at bounding box center [1127, 105] width 93 height 13
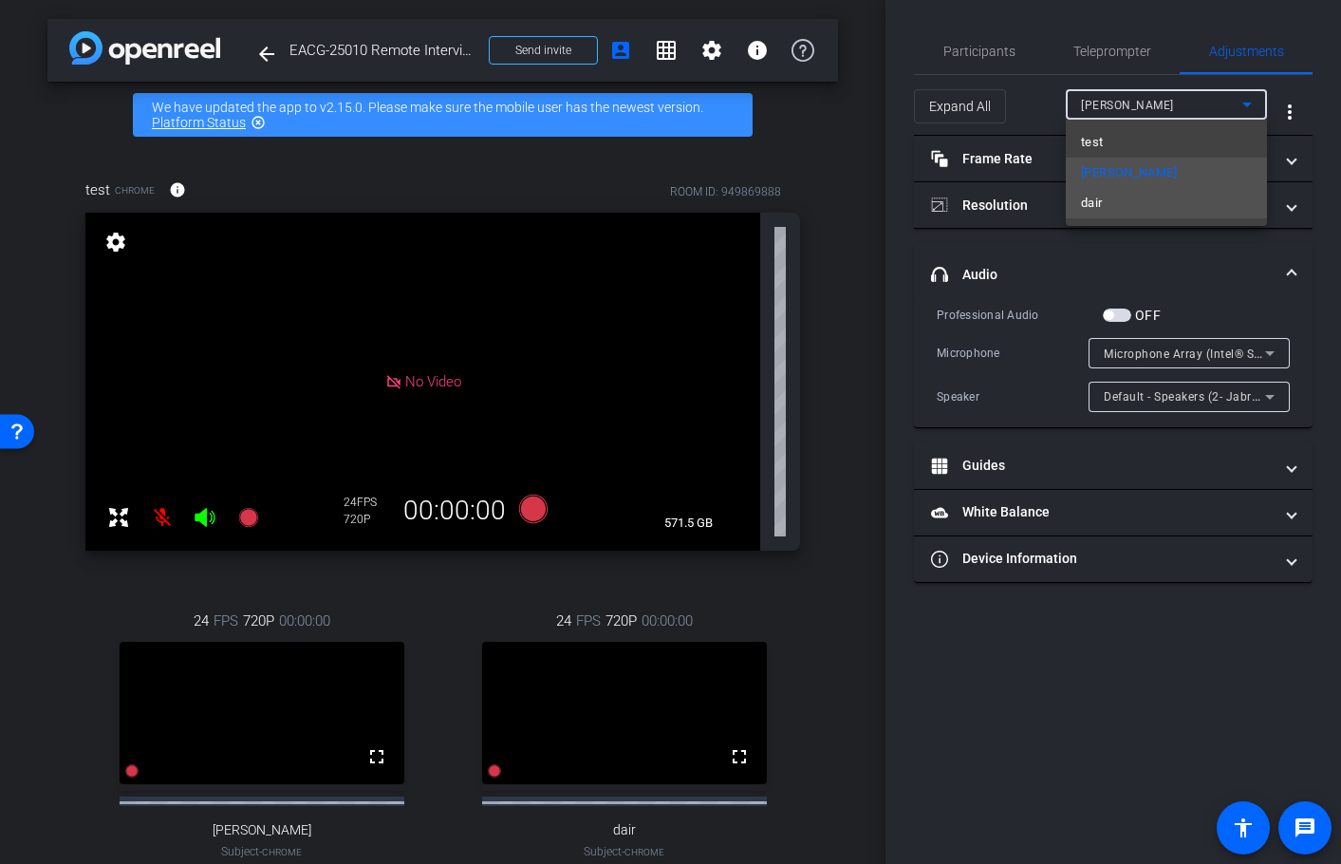
click at [1113, 202] on mat-option "dair" at bounding box center [1166, 203] width 201 height 30
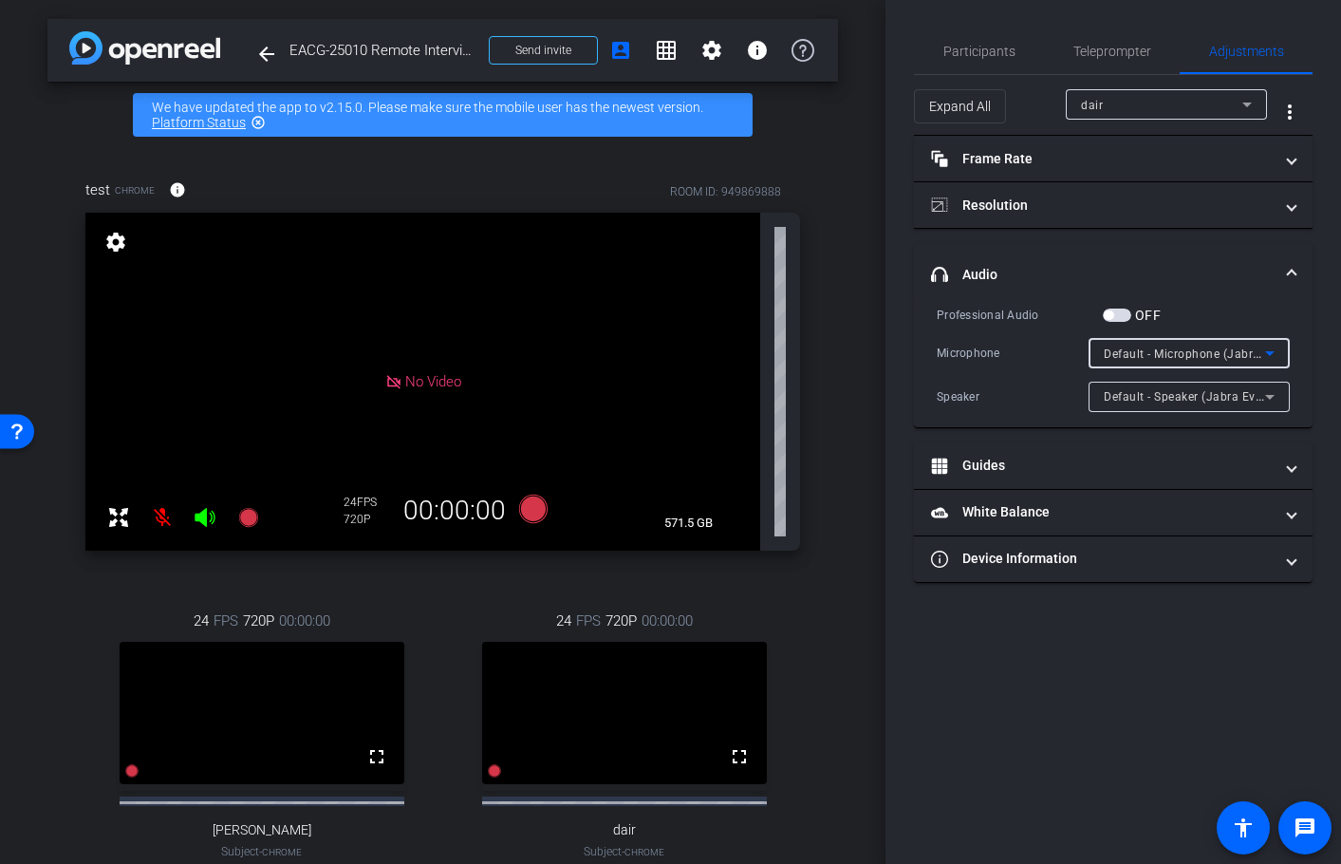
click at [1272, 351] on icon at bounding box center [1269, 353] width 9 height 5
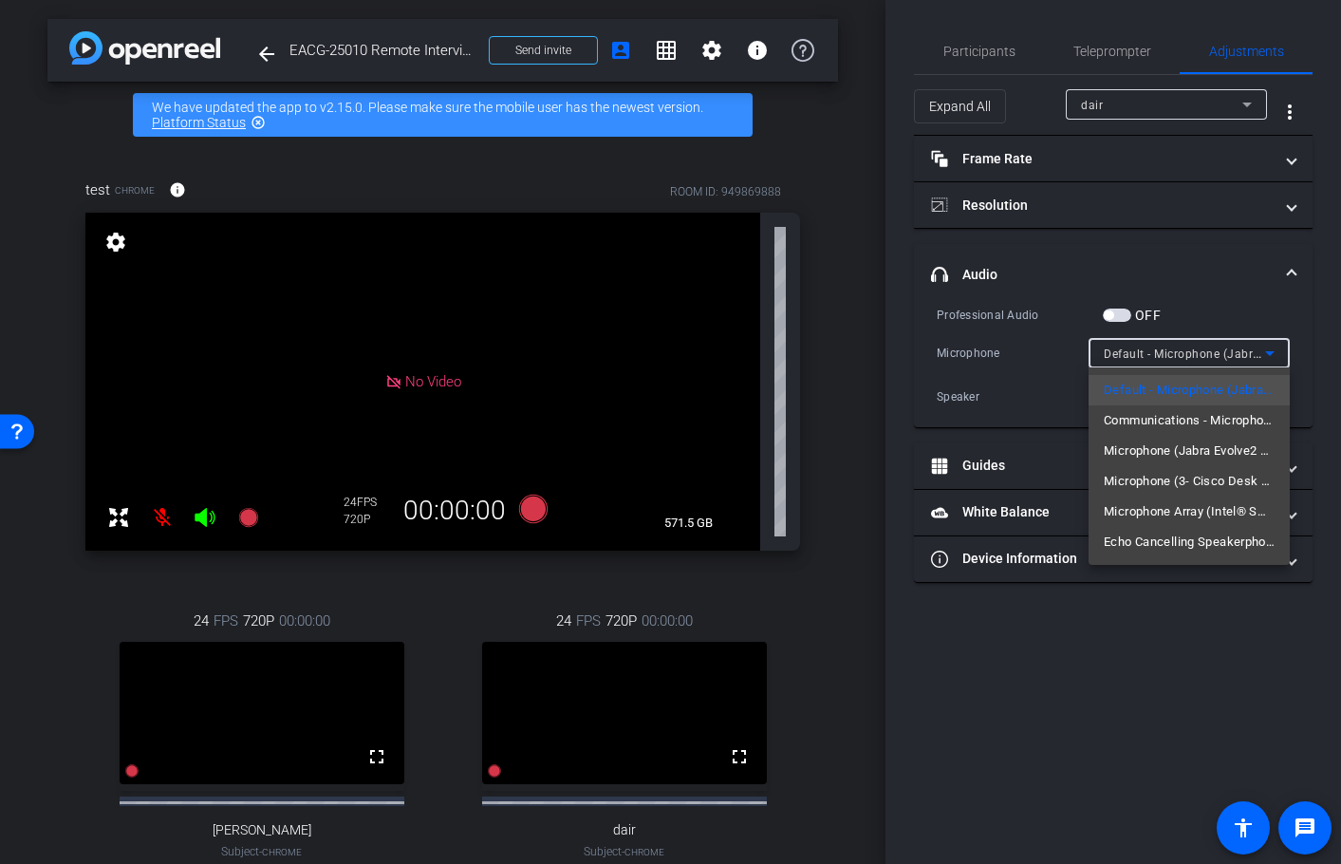
click at [1241, 426] on span "Communications - Microphone (Jabra Evolve2 40 SE) (0b0e:2e40)" at bounding box center [1189, 420] width 171 height 23
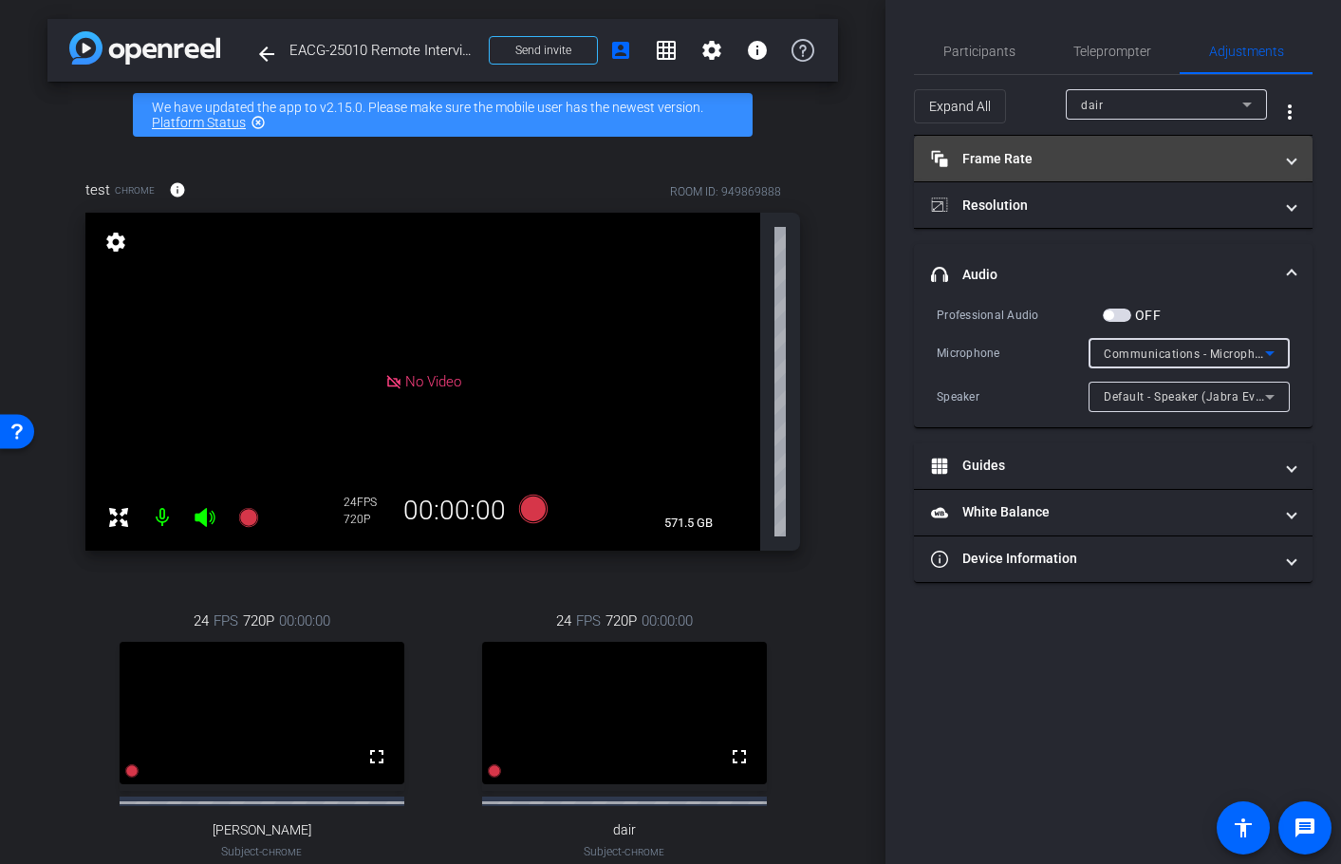
click at [1104, 159] on mat-panel-title "Frame Rate Frame Rate" at bounding box center [1102, 159] width 342 height 20
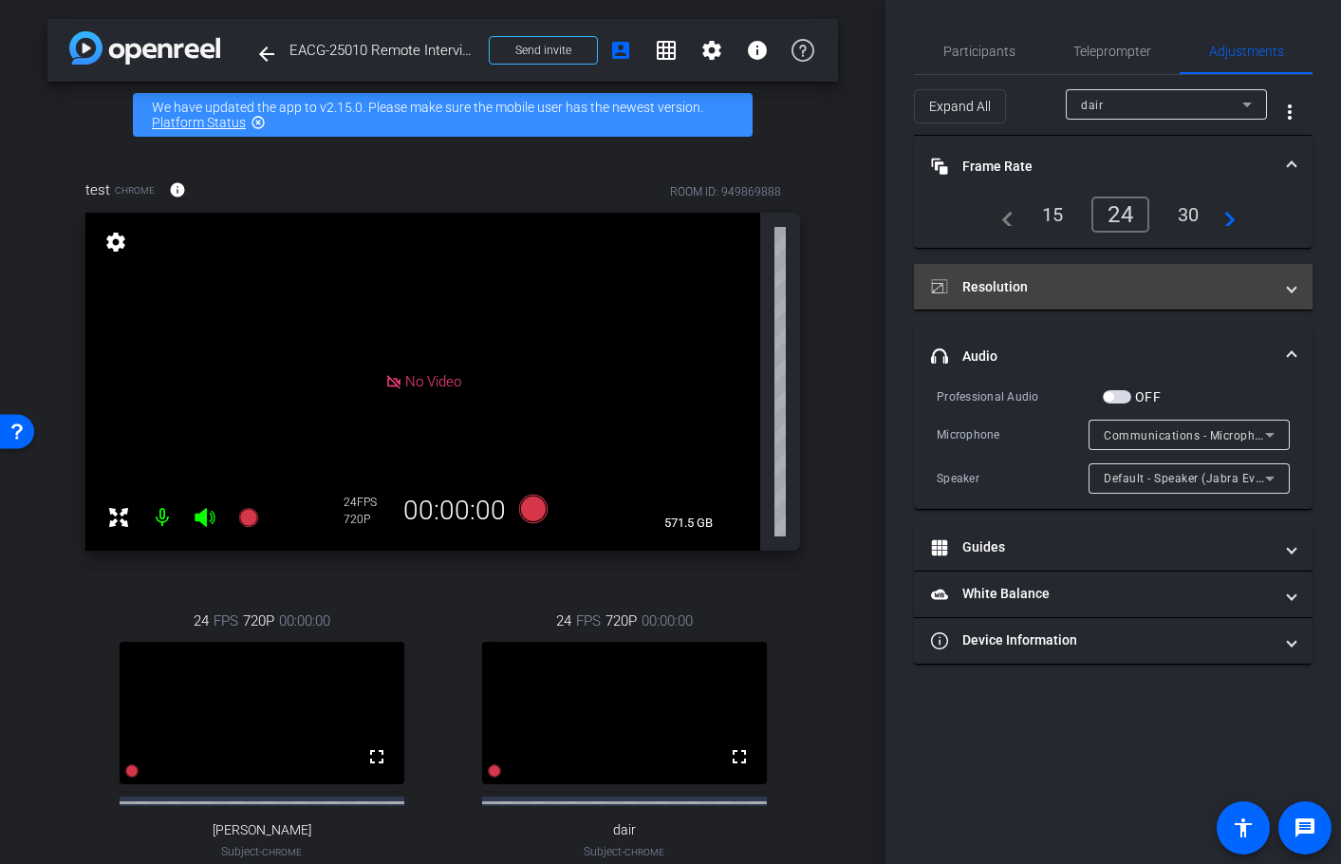
click at [1085, 275] on mat-expansion-panel-header "Resolution" at bounding box center [1113, 287] width 399 height 46
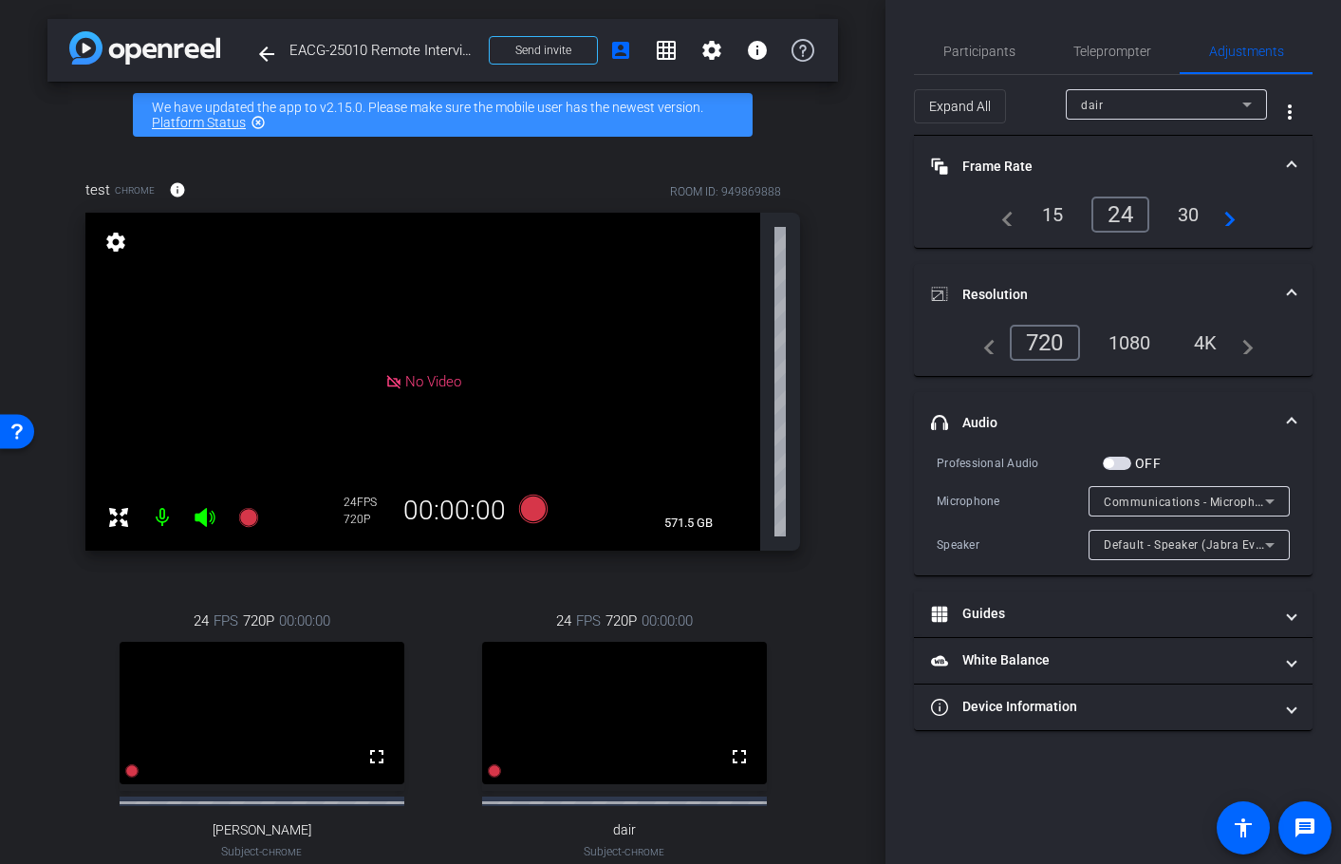
click at [1143, 340] on div "1080" at bounding box center [1129, 343] width 71 height 32
click at [1147, 109] on div "dair" at bounding box center [1161, 105] width 161 height 24
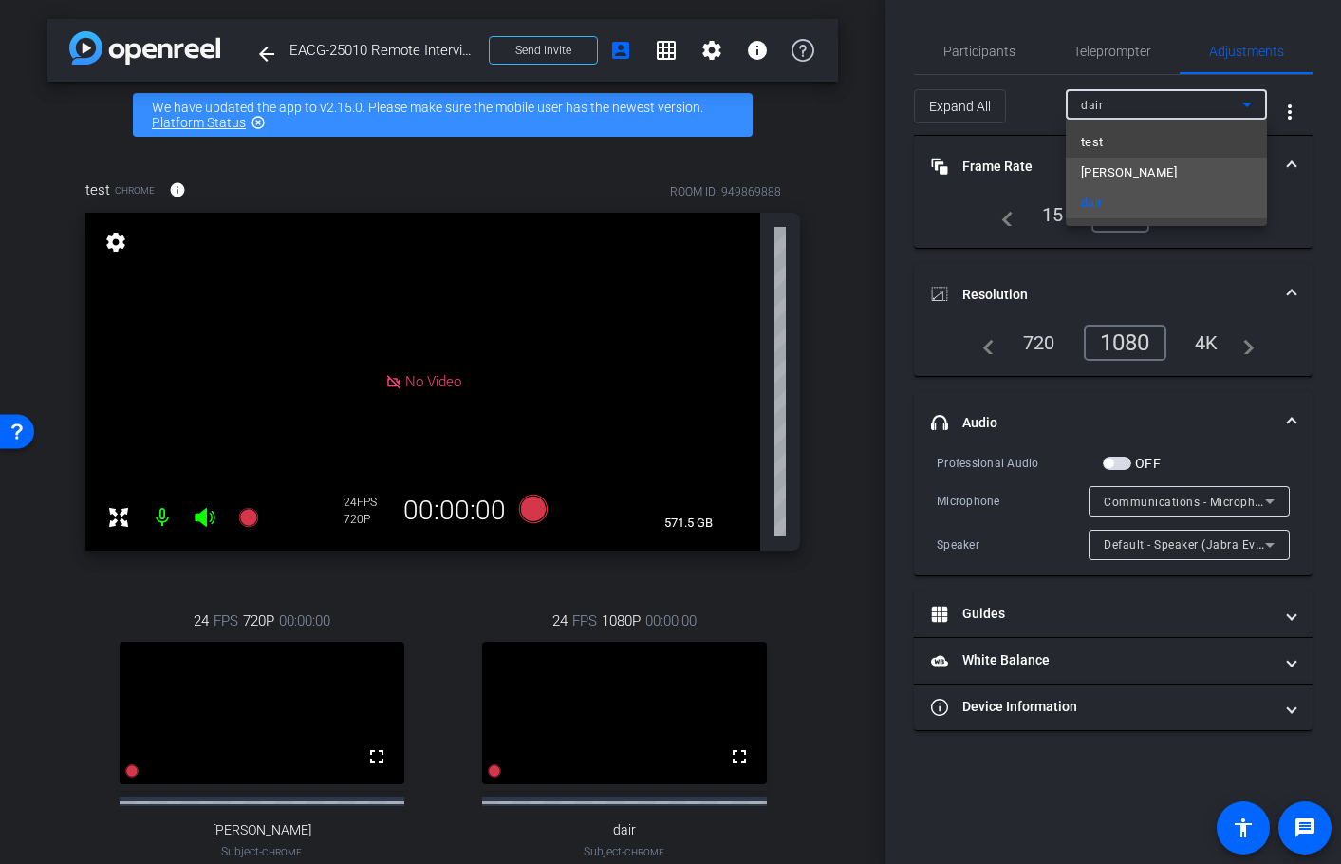
click at [1140, 168] on span "[PERSON_NAME]" at bounding box center [1129, 172] width 96 height 23
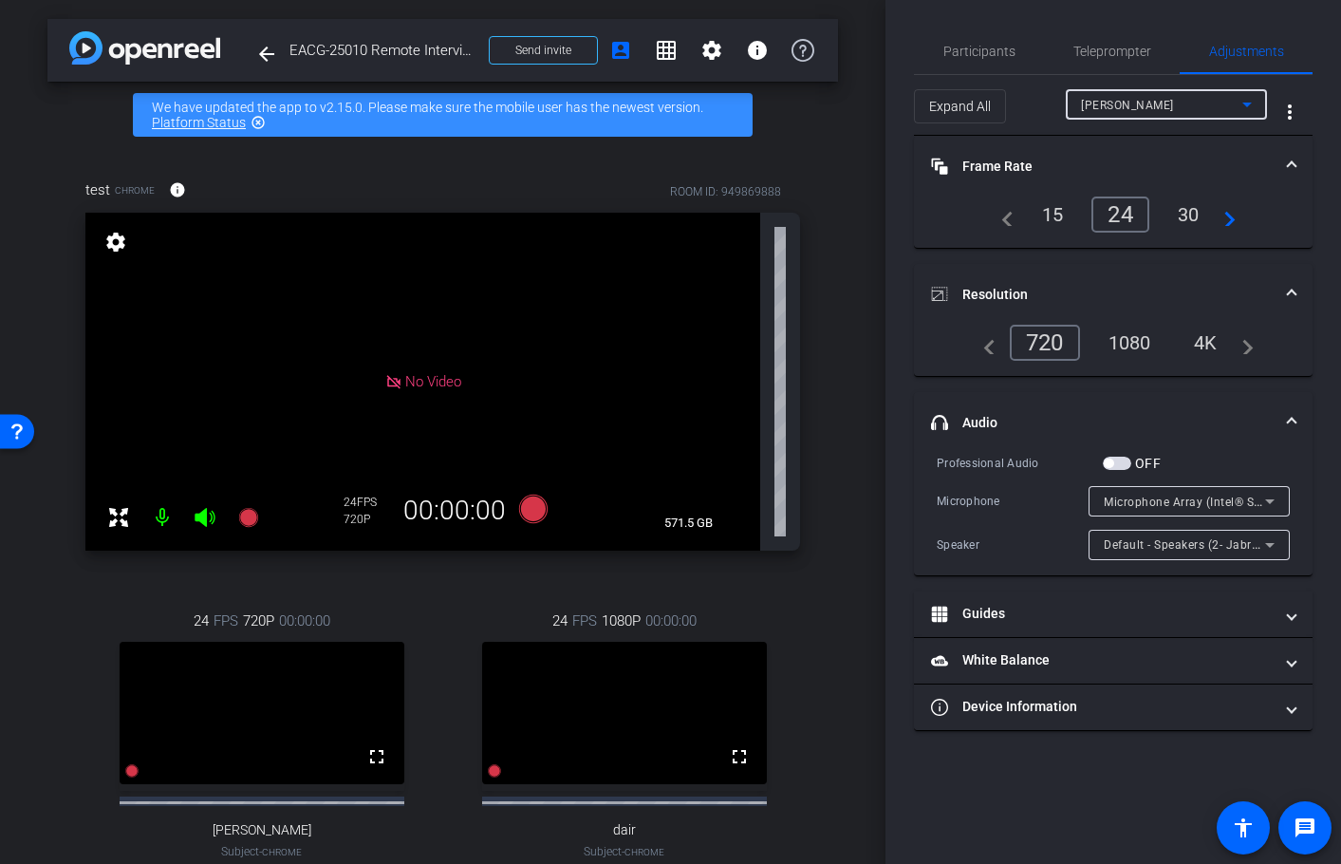
click at [1146, 338] on div "1080" at bounding box center [1129, 343] width 71 height 32
click at [266, 744] on video at bounding box center [262, 713] width 285 height 142
click at [275, 720] on video at bounding box center [262, 713] width 285 height 142
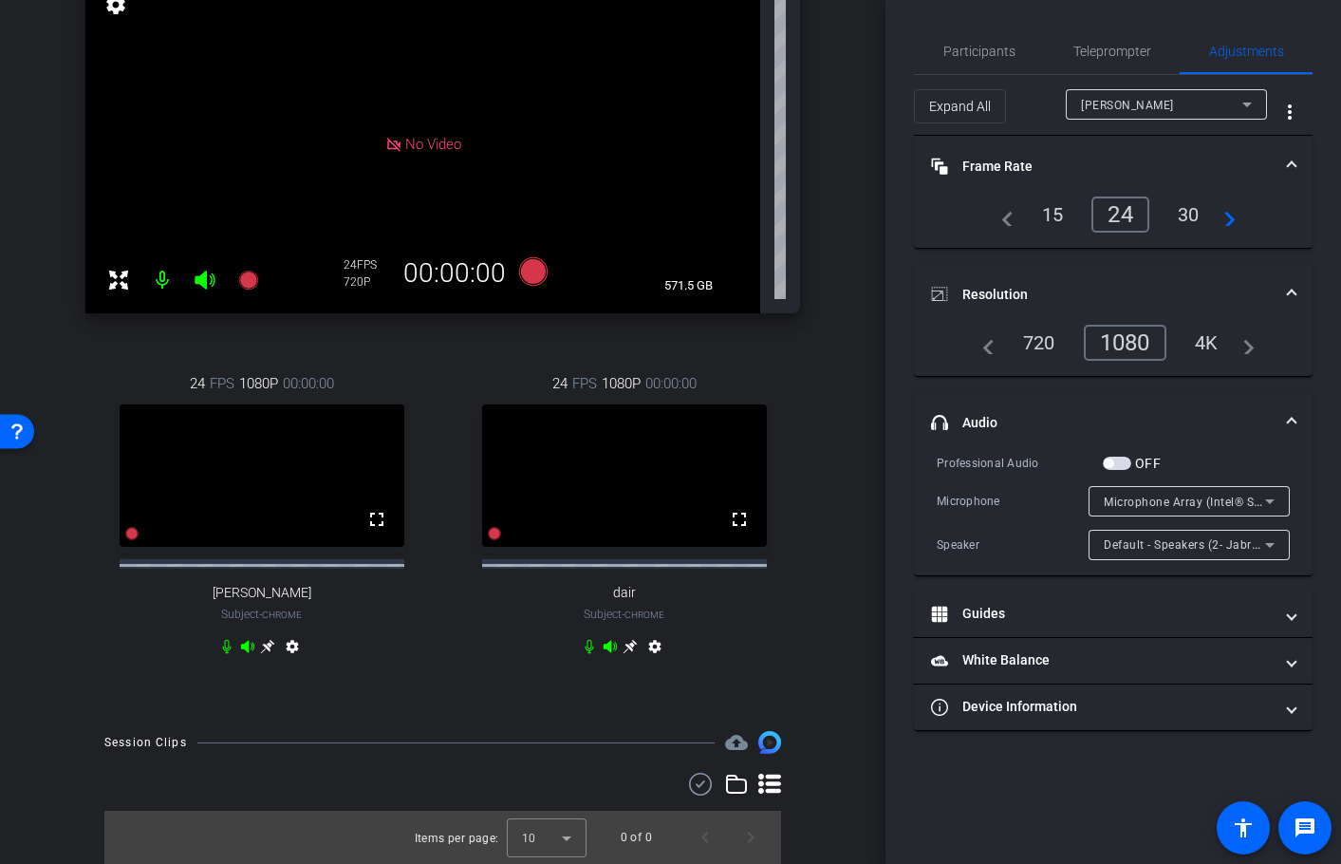
scroll to position [255, 0]
click at [261, 649] on icon at bounding box center [267, 646] width 15 height 15
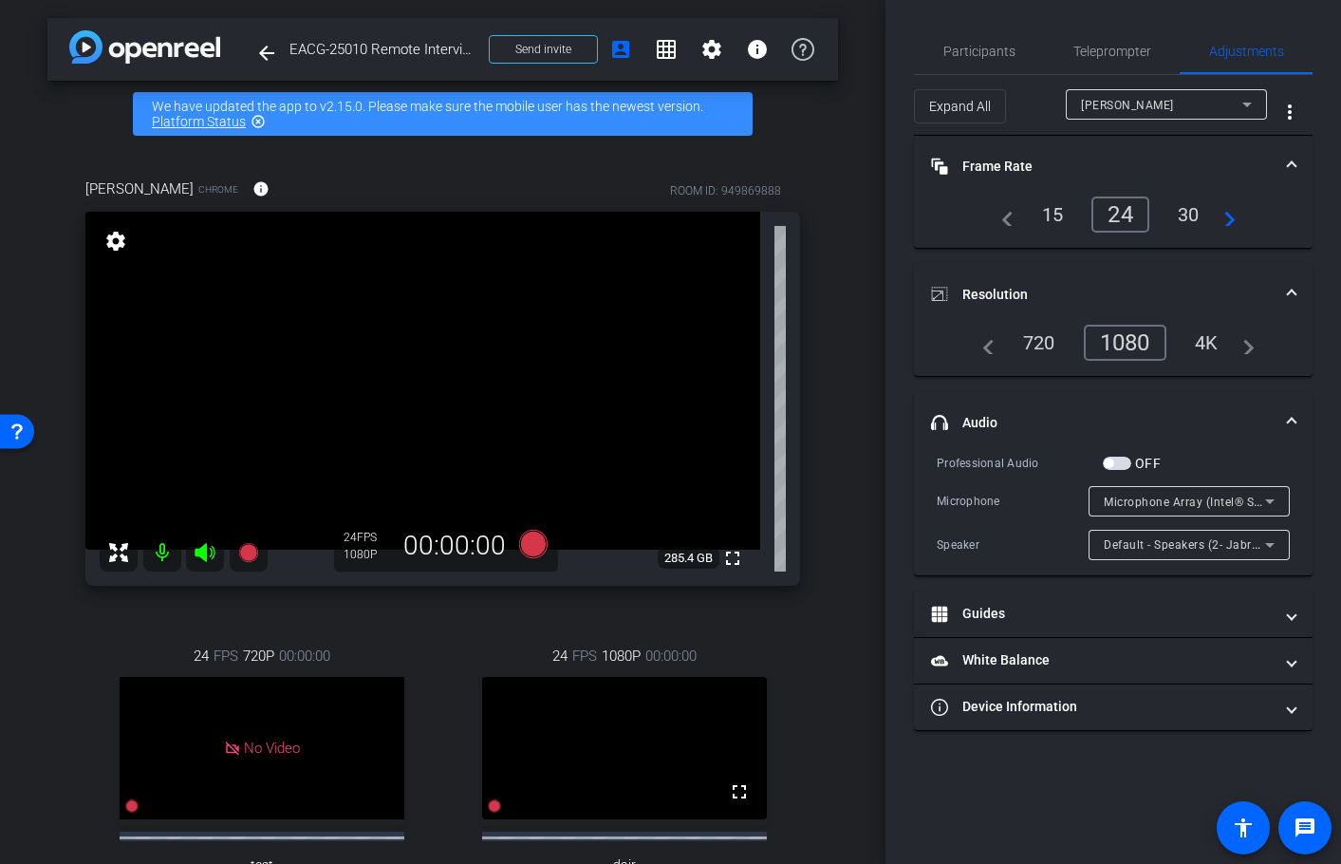
scroll to position [0, 0]
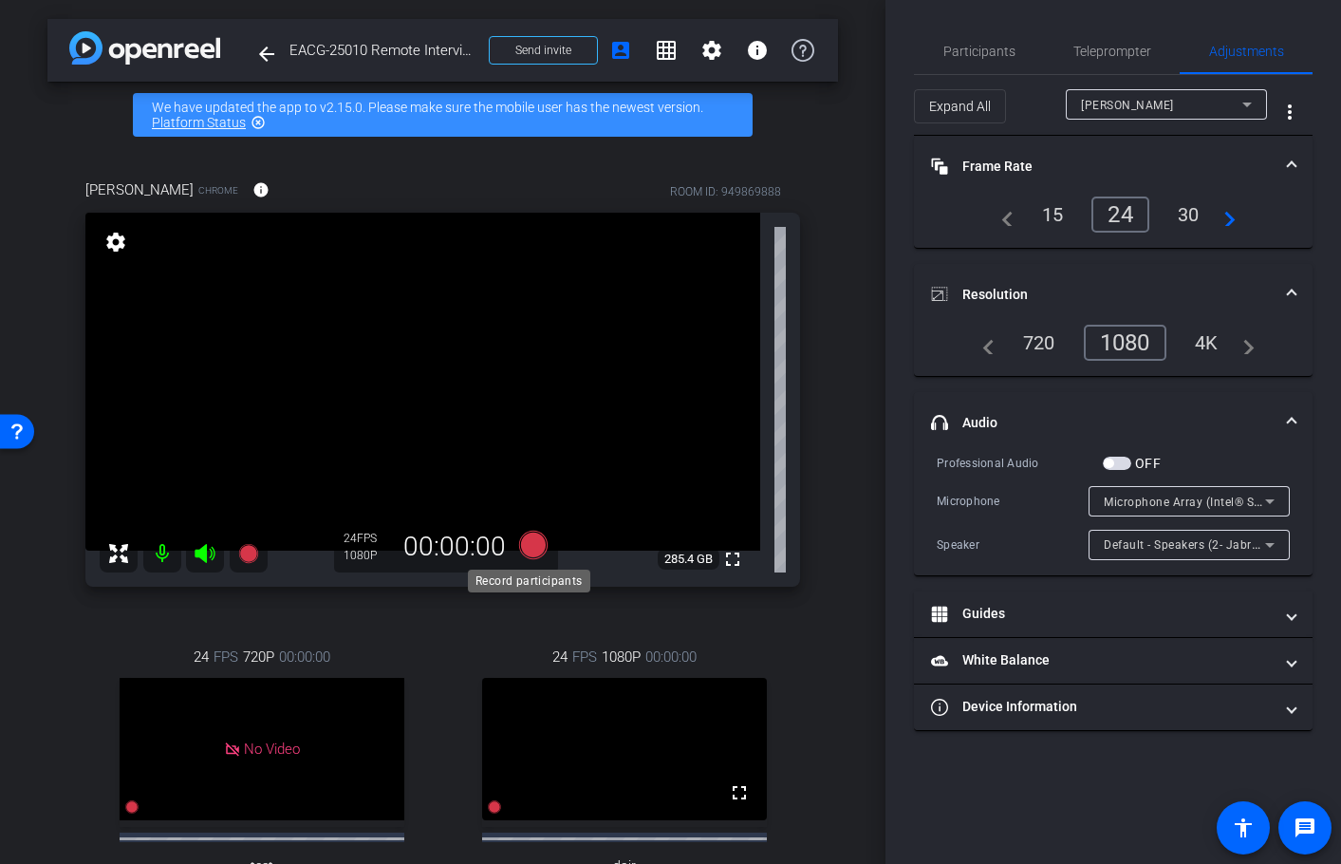
click at [527, 540] on icon at bounding box center [532, 545] width 28 height 28
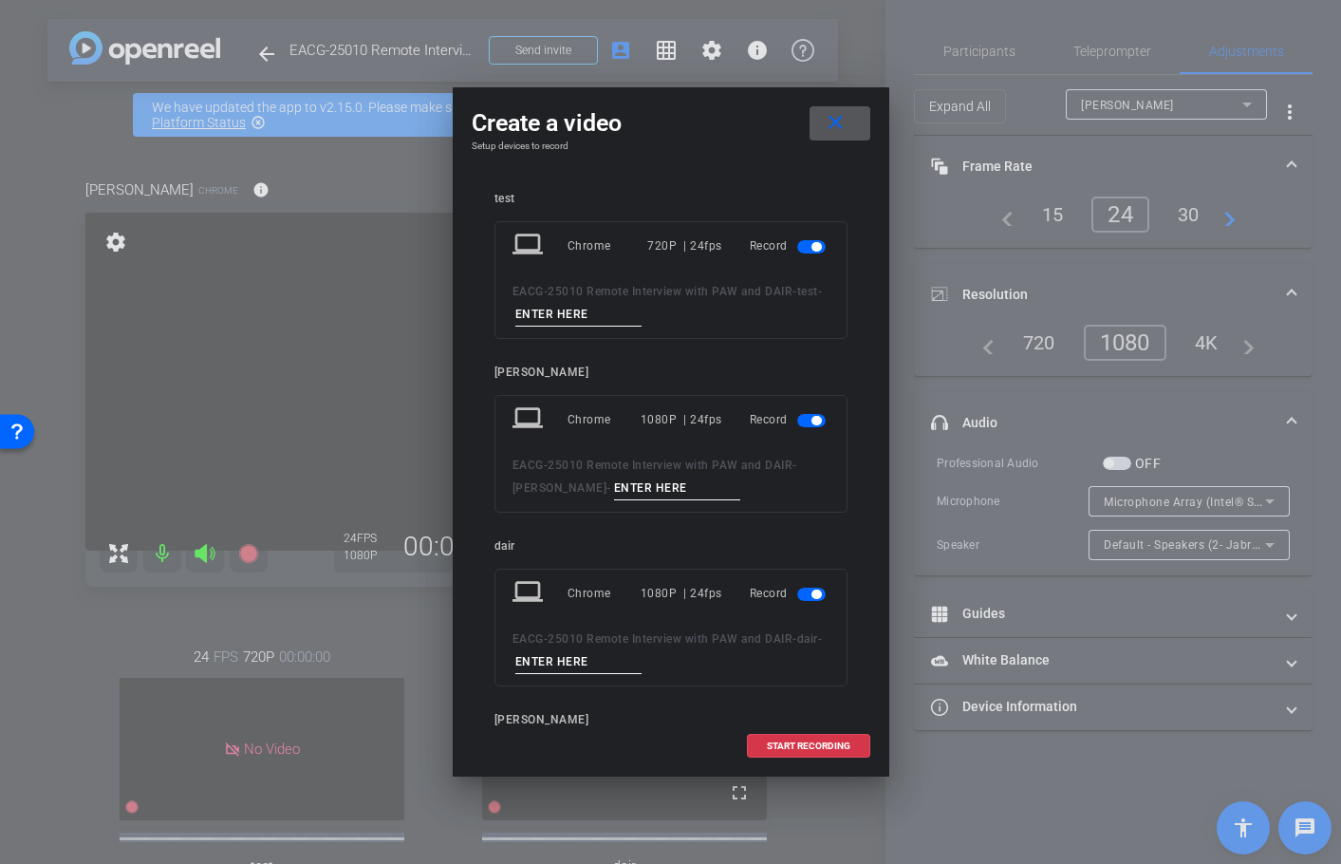
click at [797, 248] on span "button" at bounding box center [811, 246] width 28 height 13
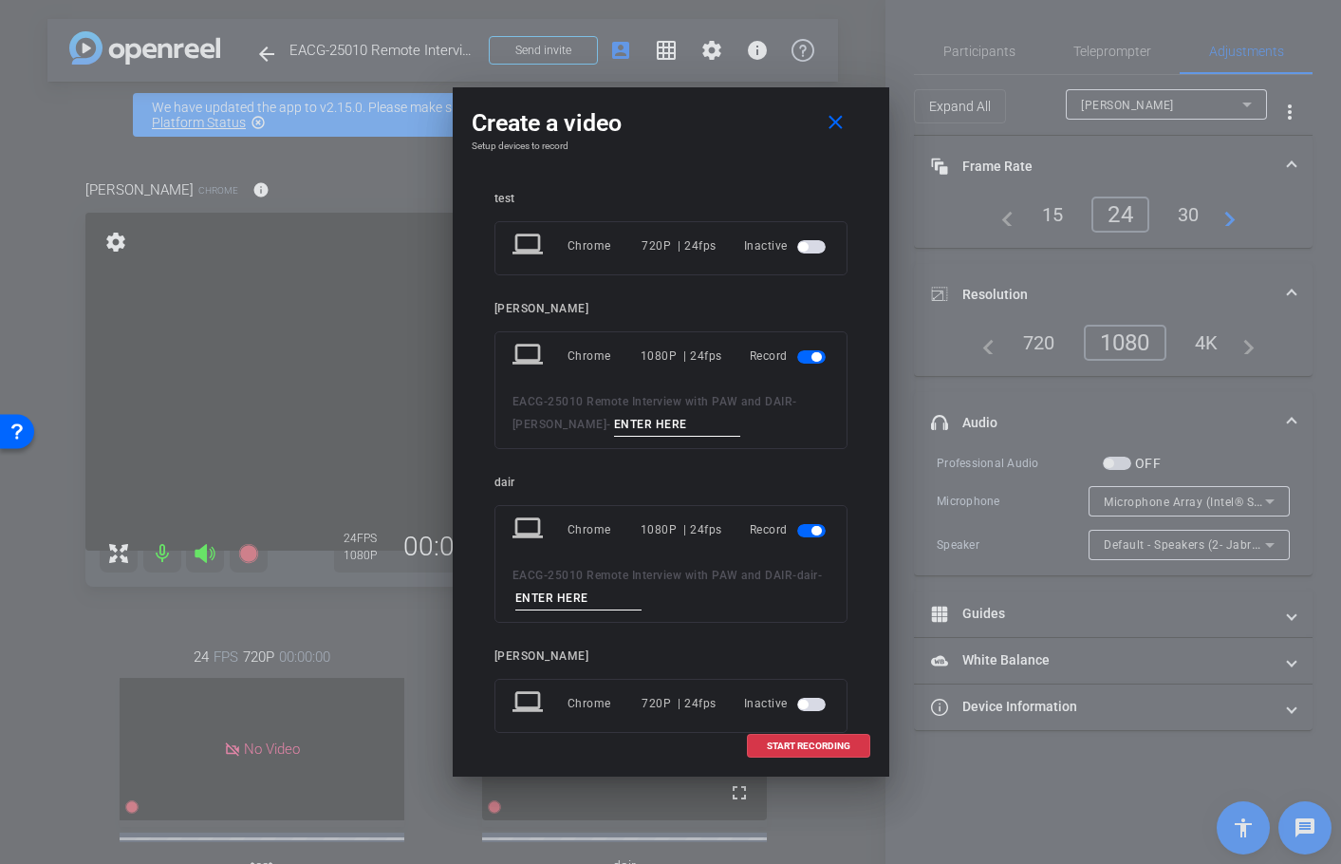
click at [626, 429] on input at bounding box center [677, 425] width 127 height 24
type input "take 1"
click at [637, 587] on input at bounding box center [578, 599] width 127 height 24
type input "take 1"
click at [809, 738] on span at bounding box center [808, 746] width 121 height 46
